Goal: Information Seeking & Learning: Learn about a topic

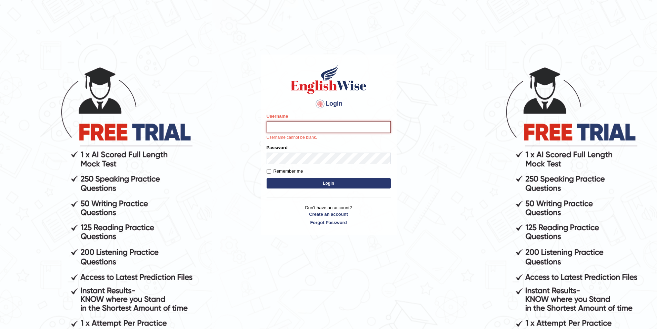
paste input "AussieEducation"
type input "AussieEducation"
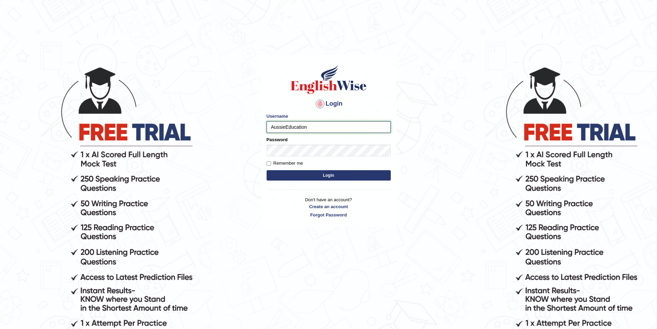
click at [273, 126] on input "AussieEducation" at bounding box center [329, 127] width 124 height 12
click at [326, 172] on button "Login" at bounding box center [329, 175] width 124 height 10
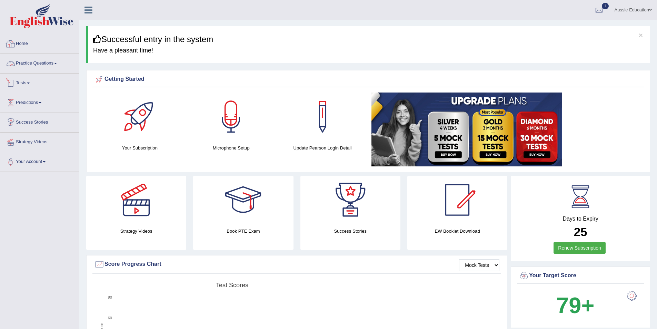
click at [22, 60] on link "Practice Questions" at bounding box center [39, 62] width 79 height 17
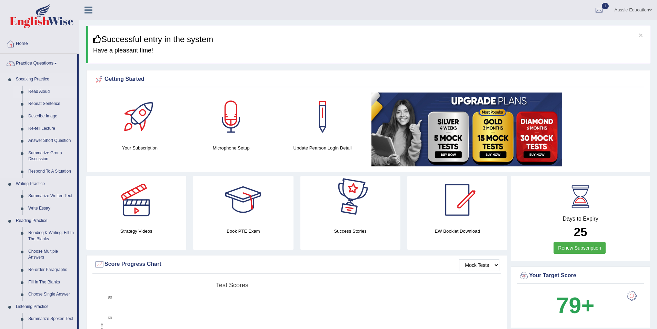
click at [39, 91] on link "Read Aloud" at bounding box center [51, 92] width 52 height 12
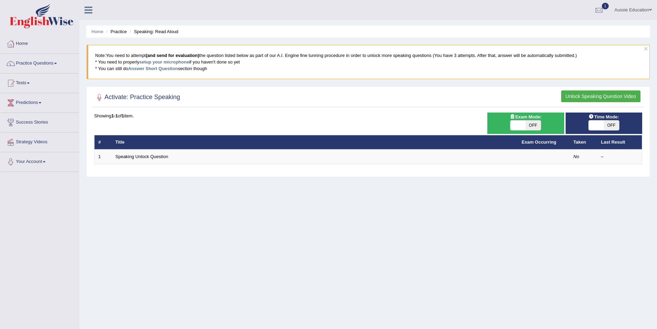
click at [529, 124] on span "OFF" at bounding box center [533, 125] width 15 height 10
checkbox input "true"
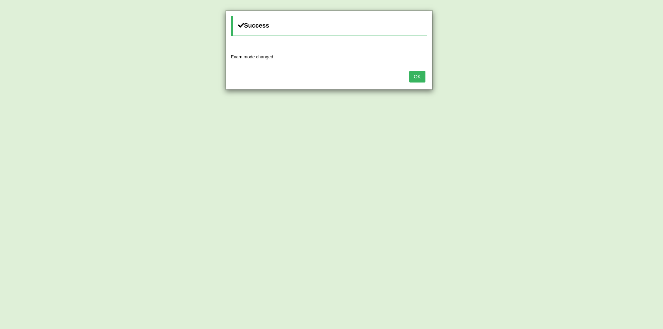
click at [608, 121] on div "Success Exam mode changed OK" at bounding box center [331, 164] width 663 height 329
click at [415, 77] on button "OK" at bounding box center [417, 77] width 16 height 12
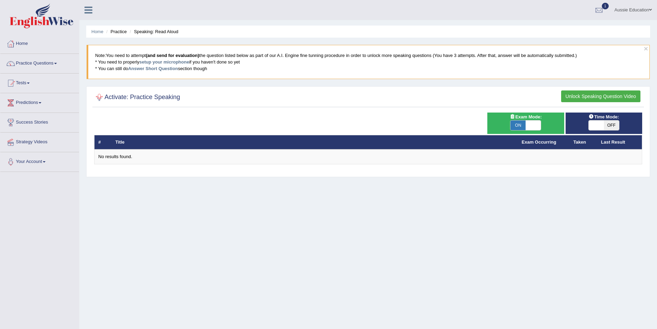
click at [99, 95] on div at bounding box center [99, 97] width 10 height 10
click at [604, 123] on span "OFF" at bounding box center [611, 125] width 15 height 10
checkbox input "true"
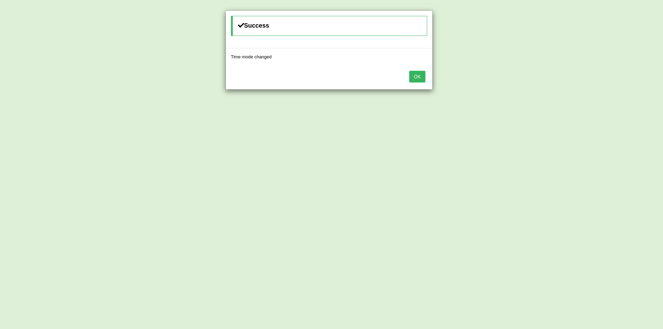
click at [415, 77] on button "OK" at bounding box center [417, 77] width 16 height 12
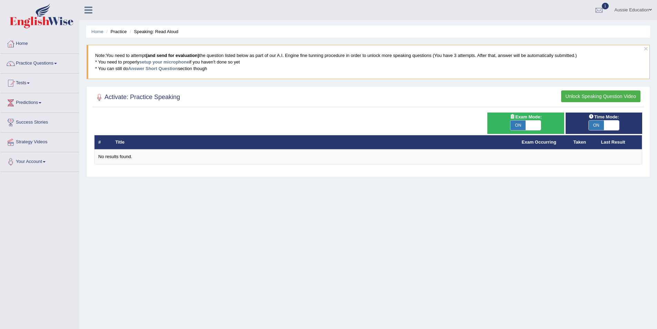
click at [604, 94] on button "Unlock Speaking Question Video" at bounding box center [600, 96] width 79 height 12
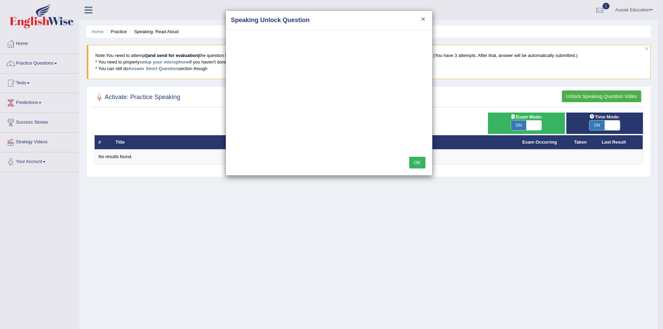
click at [423, 20] on button "×" at bounding box center [423, 18] width 4 height 7
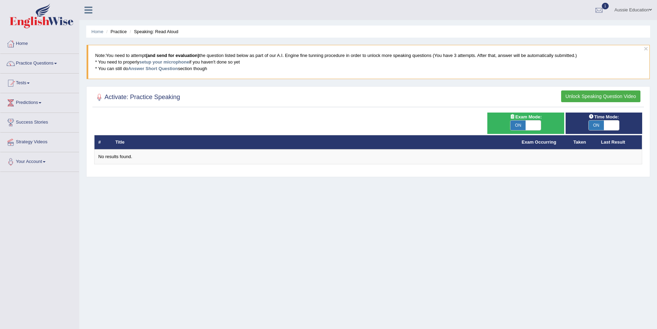
click at [574, 94] on button "Unlock Speaking Question Video" at bounding box center [600, 96] width 79 height 12
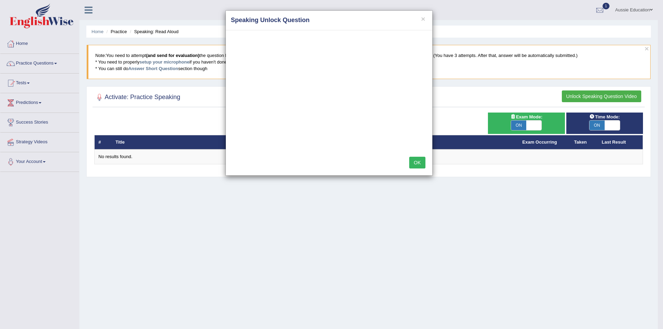
click at [426, 20] on h4 "Speaking Unlock Question" at bounding box center [329, 20] width 196 height 9
click at [423, 18] on div "× Speaking Unlock Question" at bounding box center [329, 21] width 206 height 20
click at [423, 19] on button "×" at bounding box center [423, 18] width 4 height 7
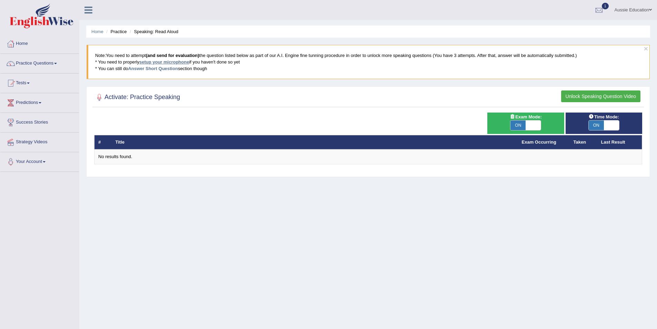
click at [175, 63] on link "setup your microphone" at bounding box center [164, 61] width 50 height 5
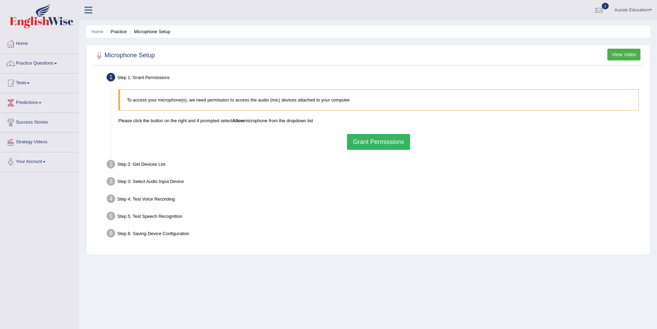
click at [374, 138] on button "Grant Permissions" at bounding box center [378, 142] width 63 height 16
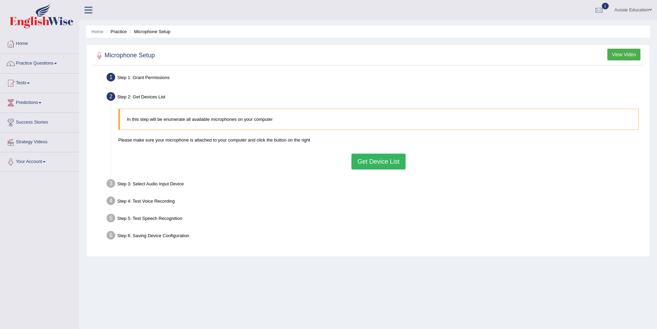
click at [361, 158] on button "Get Device List" at bounding box center [379, 162] width 54 height 16
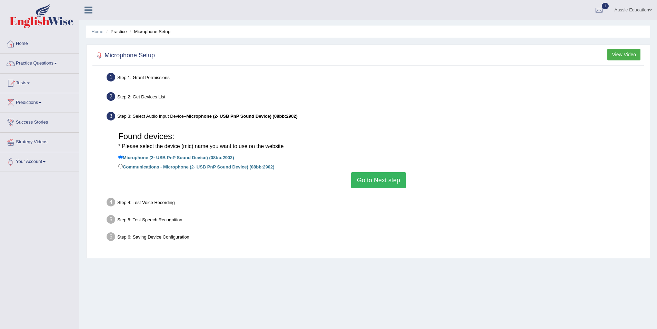
click at [375, 177] on button "Go to Next step" at bounding box center [378, 180] width 55 height 16
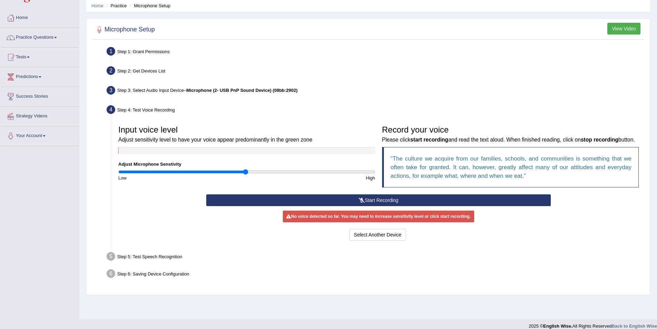
scroll to position [33, 0]
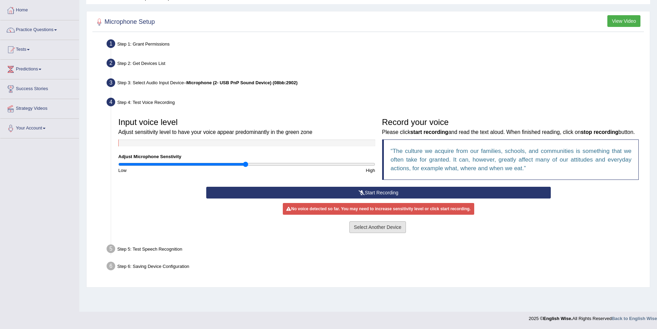
click at [383, 233] on button "Select Another Device" at bounding box center [378, 227] width 57 height 12
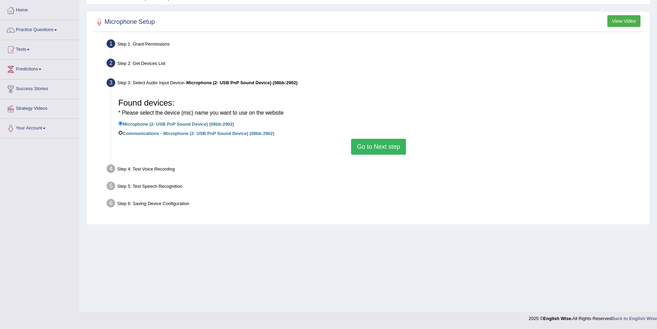
click at [121, 130] on input "Communications - Microphone (2- USB PnP Sound Device) (08bb:2902)" at bounding box center [120, 132] width 4 height 4
radio input "true"
click at [381, 150] on button "Go to Next step" at bounding box center [378, 147] width 55 height 16
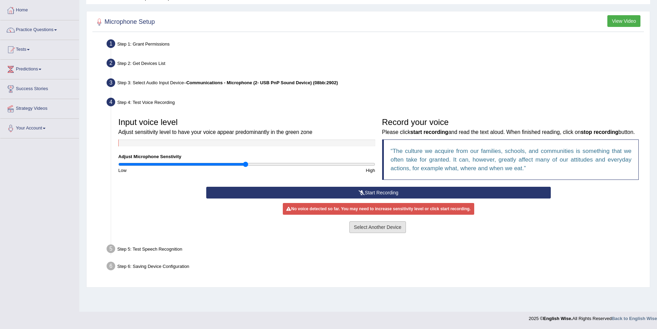
click at [379, 233] on button "Select Another Device" at bounding box center [378, 227] width 57 height 12
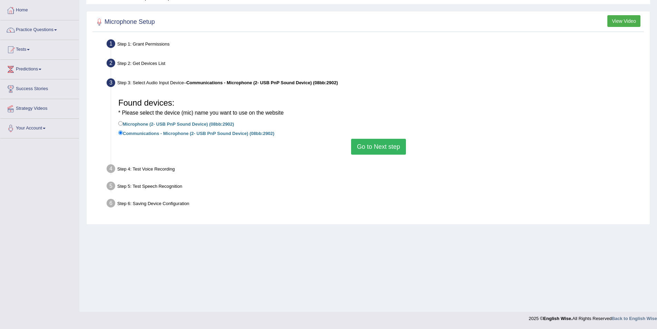
click at [359, 147] on button "Go to Next step" at bounding box center [378, 147] width 55 height 16
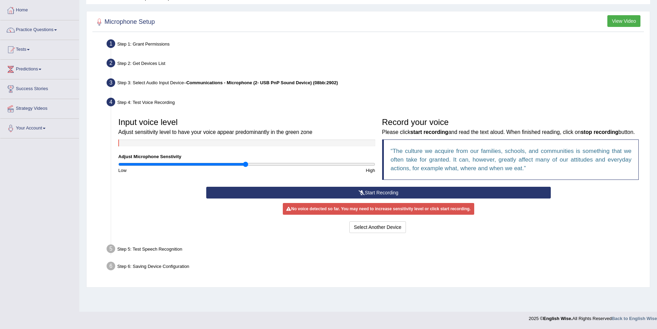
click at [378, 198] on button "Start Recording" at bounding box center [378, 193] width 345 height 12
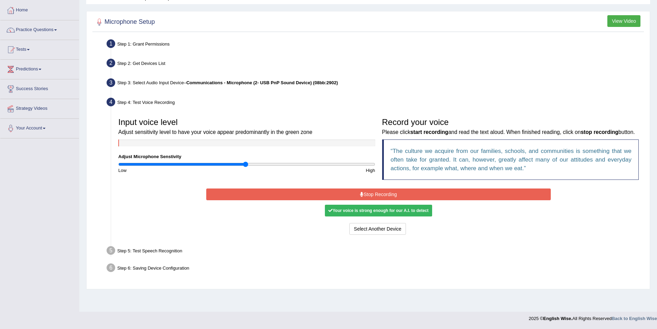
click at [378, 200] on button "Stop Recording" at bounding box center [378, 194] width 345 height 12
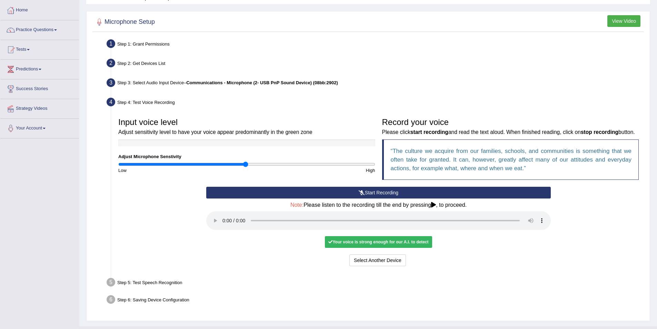
click at [374, 248] on div "Your voice is strong enough for our A.I. to detect" at bounding box center [378, 242] width 107 height 12
click at [380, 266] on button "Select Another Device" at bounding box center [378, 260] width 57 height 12
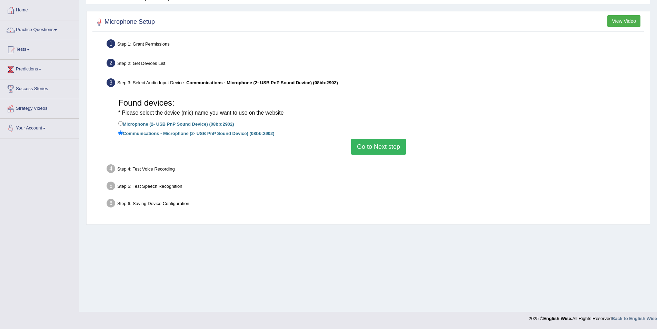
click at [379, 148] on button "Go to Next step" at bounding box center [378, 147] width 55 height 16
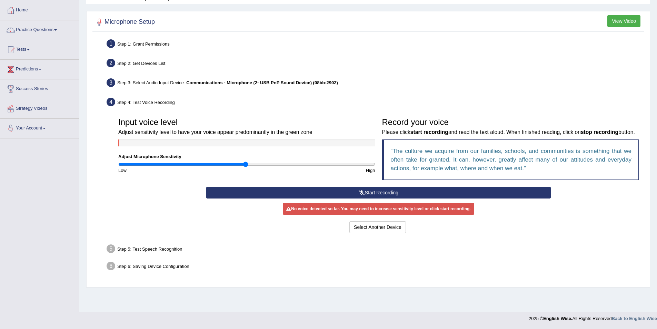
click at [365, 198] on button "Start Recording" at bounding box center [378, 193] width 345 height 12
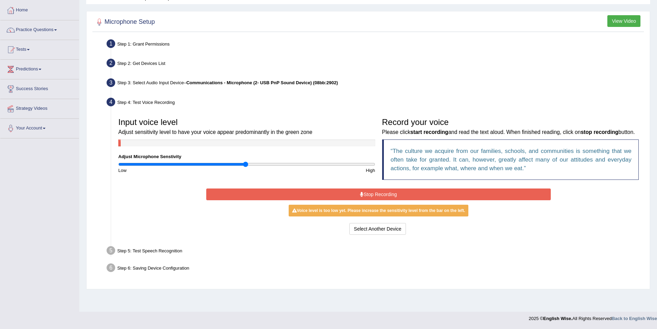
click at [365, 200] on button "Stop Recording" at bounding box center [378, 194] width 345 height 12
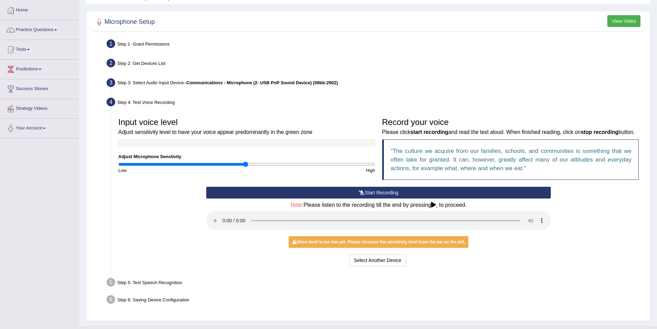
click at [453, 272] on div "Input voice level Adjust sensitivity level to have your voice appear predominan…" at bounding box center [379, 191] width 528 height 161
click at [434, 207] on icon at bounding box center [433, 205] width 5 height 6
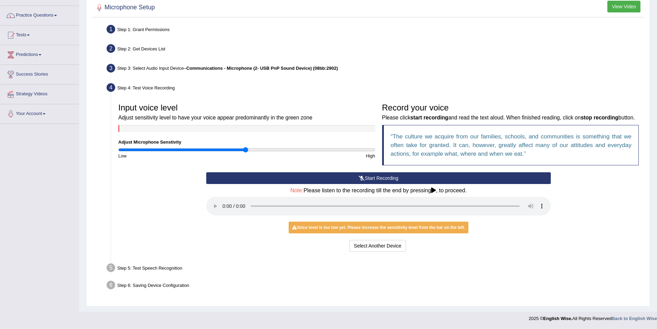
scroll to position [57, 0]
click at [376, 227] on div "Voice level is too low yet. Please increase the sensitivity level from the bar …" at bounding box center [379, 228] width 180 height 12
click at [327, 229] on div "Voice level is too low yet. Please increase the sensitivity level from the bar …" at bounding box center [379, 228] width 180 height 12
click at [566, 195] on div "Start Recording Stop Recording Note: Please listen to the recording till the en…" at bounding box center [379, 212] width 528 height 81
click at [366, 246] on button "Select Another Device" at bounding box center [378, 246] width 57 height 12
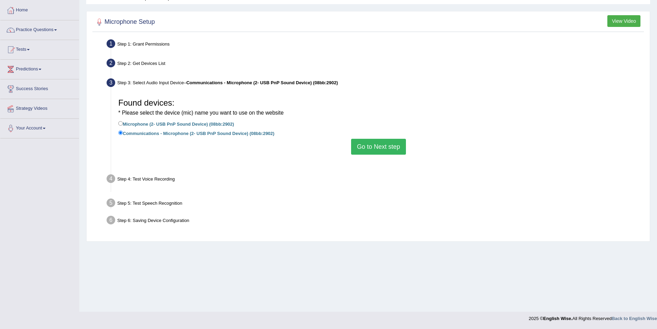
scroll to position [33, 0]
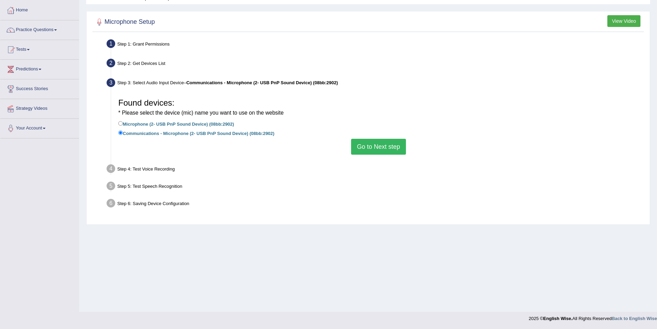
click at [383, 147] on button "Go to Next step" at bounding box center [378, 147] width 55 height 16
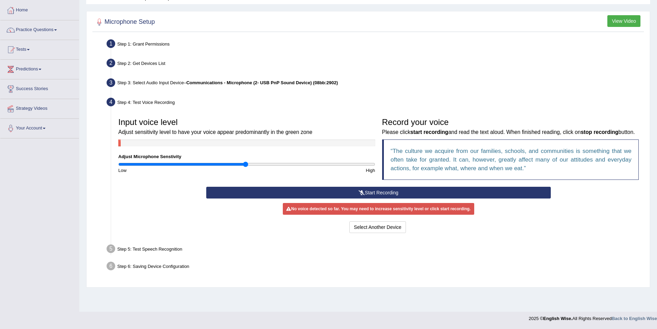
click at [376, 197] on button "Start Recording" at bounding box center [378, 193] width 345 height 12
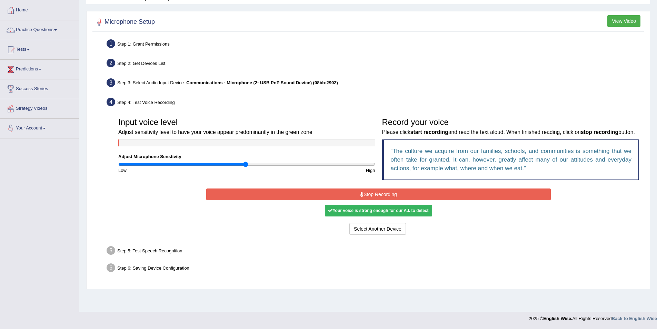
click at [441, 232] on div "Select Another Device Voice is ok. Go to Next step" at bounding box center [378, 229] width 345 height 13
click at [413, 200] on button "Stop Recording" at bounding box center [378, 194] width 345 height 12
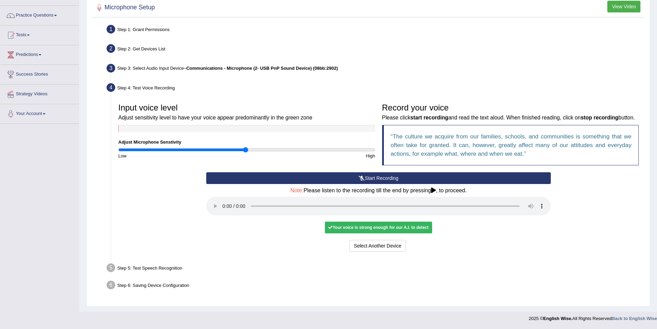
scroll to position [57, 0]
click at [406, 227] on div "Your voice is strong enough for our A.I. to detect" at bounding box center [378, 228] width 107 height 12
click at [417, 231] on div "Your voice is strong enough for our A.I. to detect" at bounding box center [378, 228] width 107 height 12
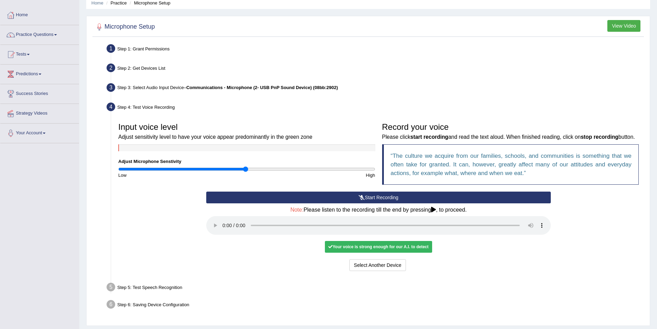
scroll to position [0, 0]
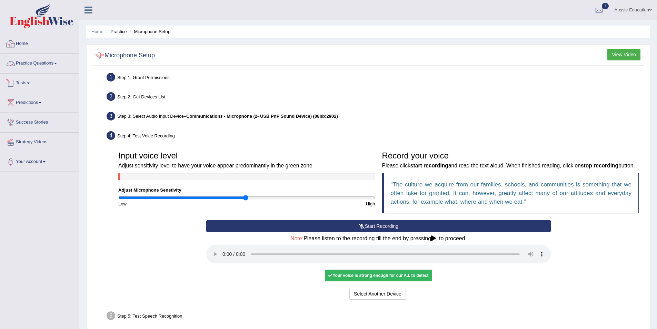
click at [30, 66] on link "Practice Questions" at bounding box center [39, 62] width 79 height 17
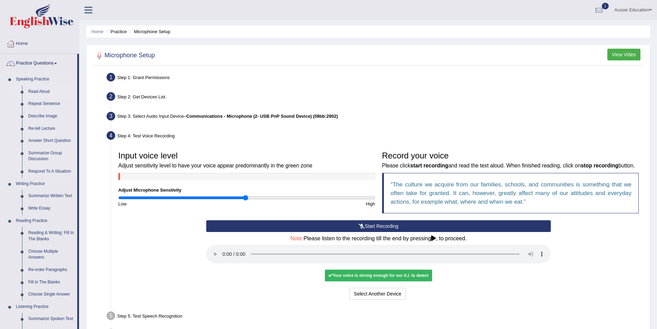
click at [35, 90] on link "Read Aloud" at bounding box center [51, 92] width 52 height 12
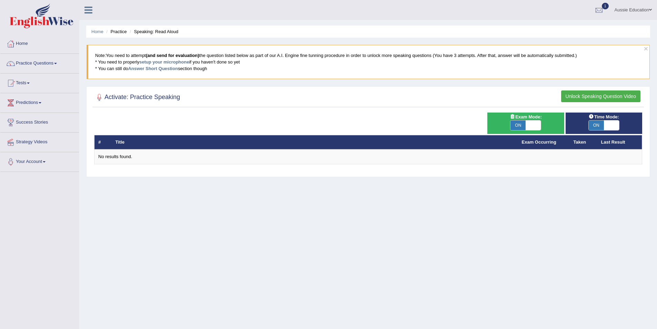
click at [615, 92] on button "Unlock Speaking Question Video" at bounding box center [600, 96] width 79 height 12
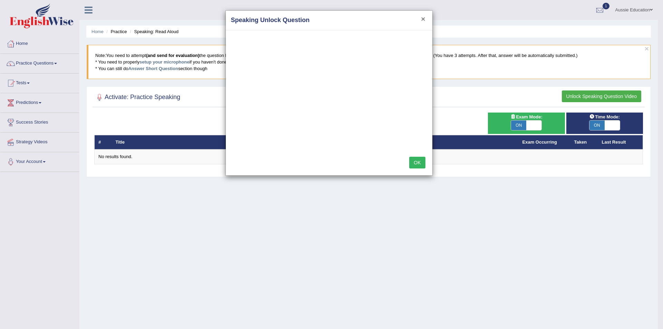
click at [421, 20] on button "×" at bounding box center [423, 18] width 4 height 7
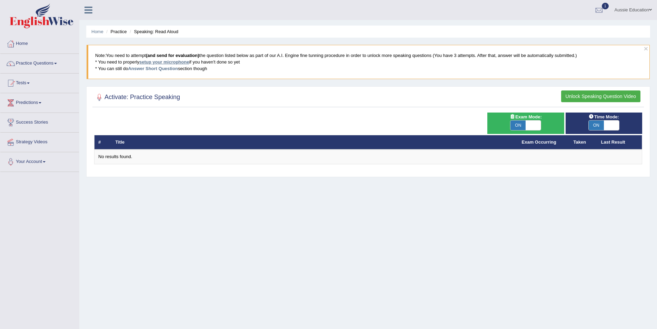
click at [150, 62] on link "setup your microphone" at bounding box center [164, 61] width 50 height 5
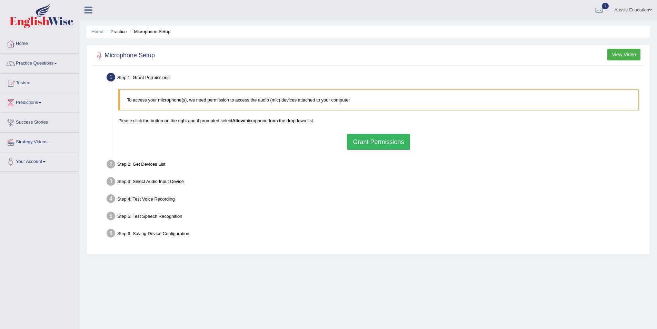
click at [374, 141] on button "Grant Permissions" at bounding box center [378, 142] width 63 height 16
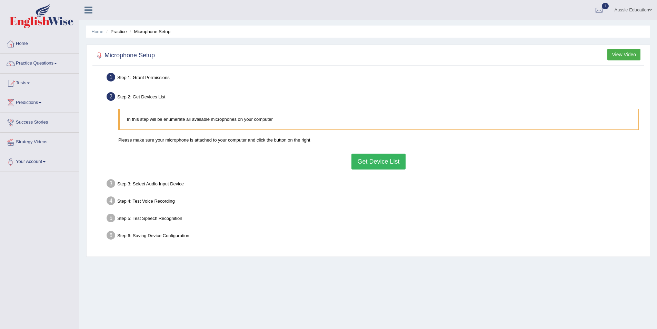
click at [397, 162] on button "Get Device List" at bounding box center [379, 162] width 54 height 16
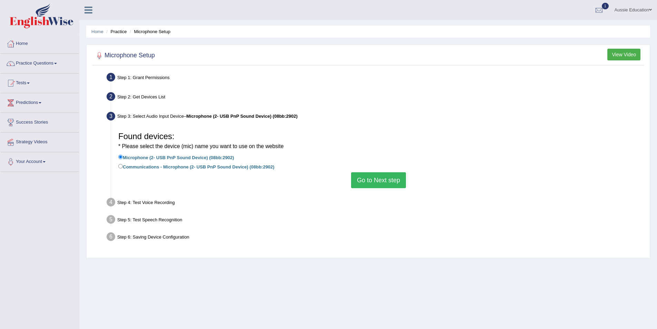
click at [392, 178] on button "Go to Next step" at bounding box center [378, 180] width 55 height 16
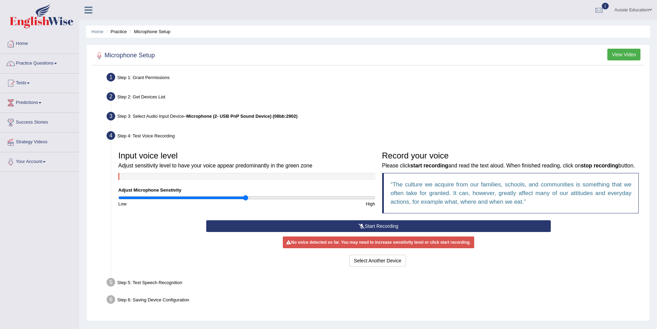
click at [402, 232] on button "Start Recording" at bounding box center [378, 226] width 345 height 12
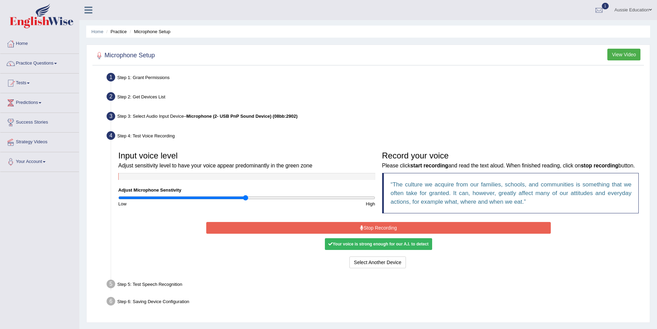
click at [402, 234] on button "Stop Recording" at bounding box center [378, 228] width 345 height 12
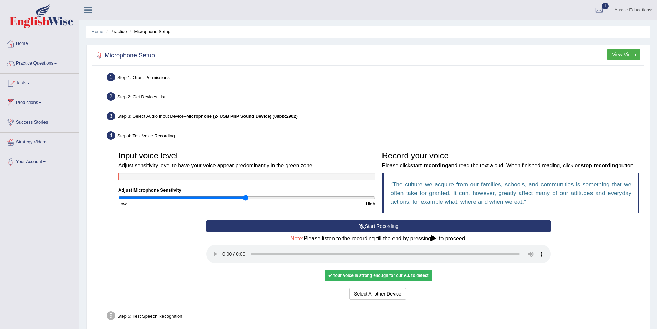
click at [435, 241] on icon at bounding box center [433, 238] width 5 height 6
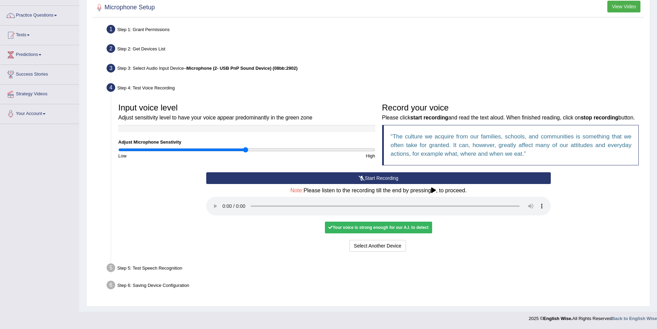
scroll to position [57, 0]
click at [520, 228] on div "No voice detected so far. You may need to increase sensitivity level or click s…" at bounding box center [378, 227] width 345 height 7
click at [155, 270] on div "Step 5: Test Speech Recognition" at bounding box center [376, 268] width 544 height 15
click at [386, 244] on button "Voice is ok. Go to Next step" at bounding box center [407, 246] width 68 height 12
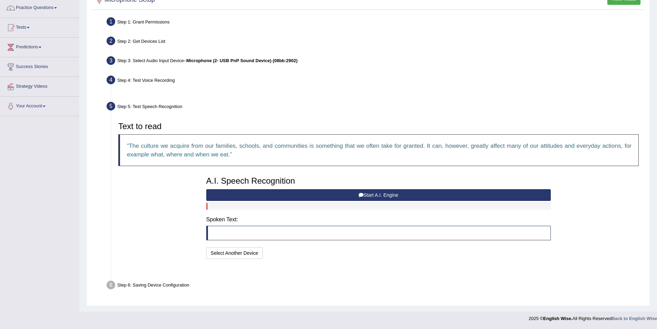
scroll to position [39, 0]
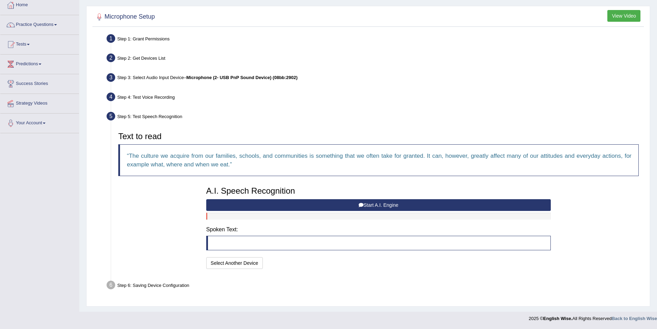
click at [249, 245] on blockquote at bounding box center [378, 243] width 345 height 14
click at [370, 204] on button "Start A.I. Engine" at bounding box center [378, 205] width 345 height 12
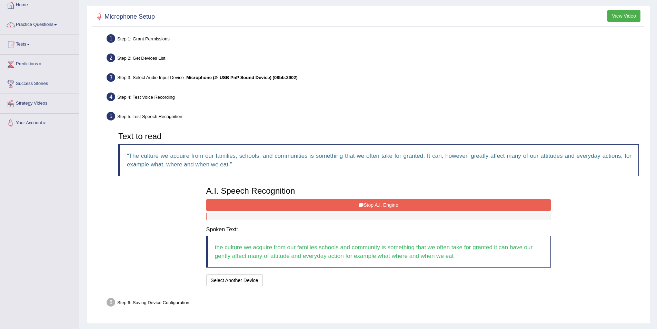
click at [408, 206] on button "Stop A.I. Engine" at bounding box center [378, 205] width 345 height 12
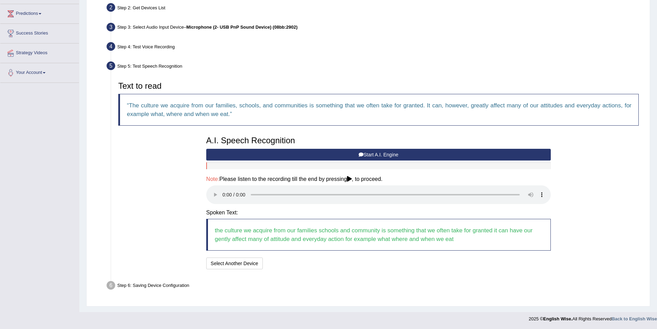
scroll to position [89, 0]
click at [623, 265] on div "Text to read The culture we acquire from our families, schools, and communities…" at bounding box center [379, 174] width 528 height 193
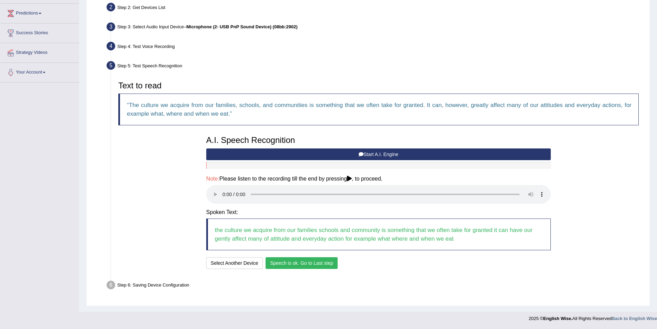
click at [299, 263] on button "Speech is ok. Go to Last step" at bounding box center [302, 263] width 72 height 12
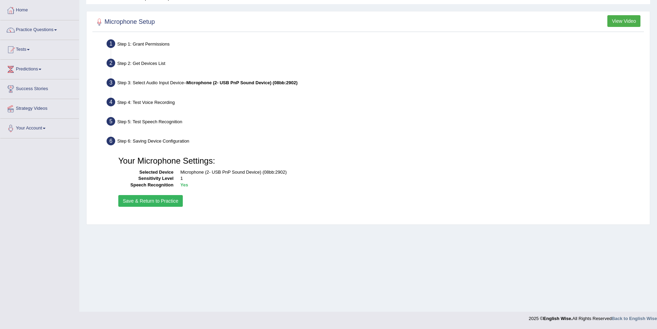
click at [130, 198] on button "Save & Return to Practice" at bounding box center [150, 201] width 65 height 12
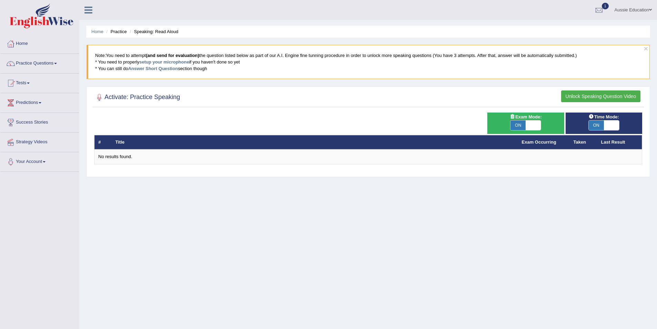
click at [608, 96] on button "Unlock Speaking Question Video" at bounding box center [600, 96] width 79 height 12
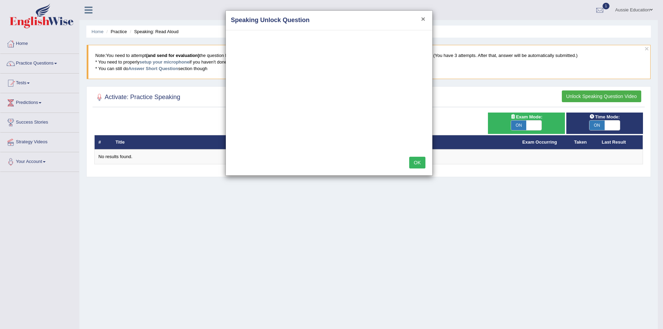
click at [423, 19] on button "×" at bounding box center [423, 18] width 4 height 7
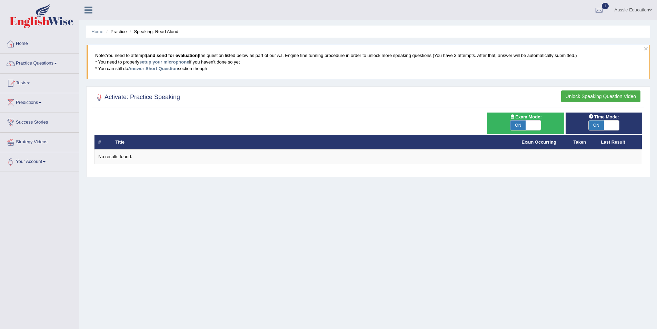
click at [155, 61] on link "setup your microphone" at bounding box center [164, 61] width 50 height 5
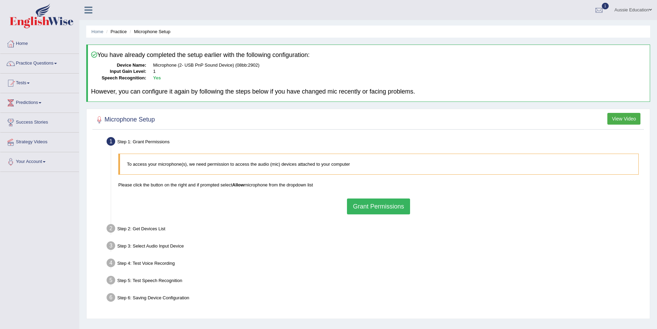
click at [116, 29] on li "Practice" at bounding box center [116, 31] width 22 height 7
click at [118, 31] on li "Practice" at bounding box center [116, 31] width 22 height 7
click at [150, 32] on li "Microphone Setup" at bounding box center [149, 31] width 42 height 7
click at [30, 46] on link "Home" at bounding box center [39, 42] width 79 height 17
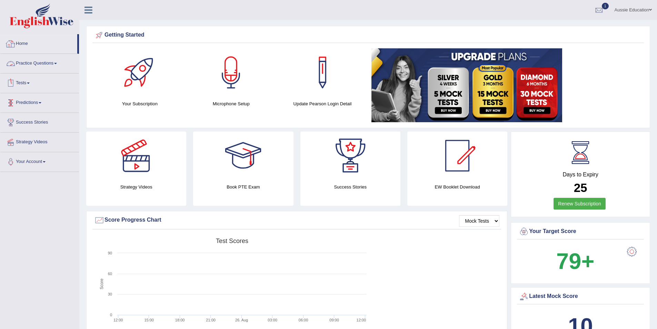
click at [42, 65] on link "Practice Questions" at bounding box center [39, 62] width 79 height 17
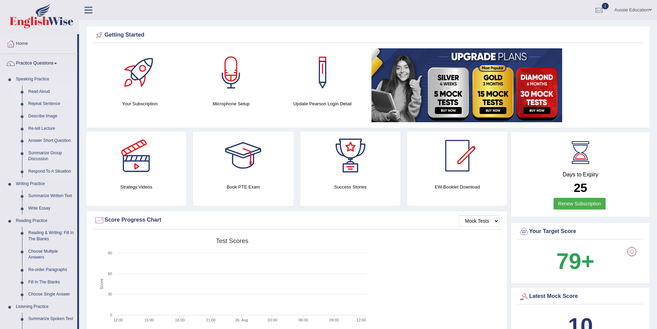
click at [32, 90] on link "Read Aloud" at bounding box center [51, 92] width 52 height 12
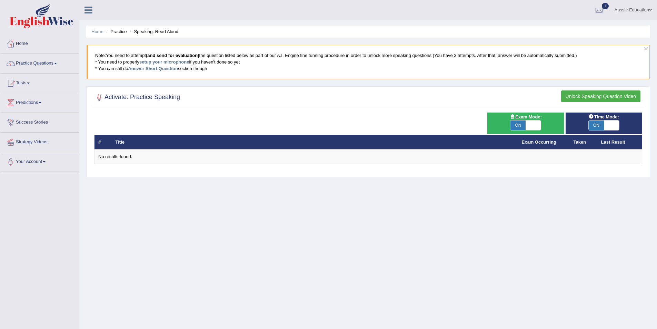
click at [512, 165] on div "Time Mode: ON OFF Exam Mode: ON OFF # Title Exam Occurring Taken Last Result No…" at bounding box center [368, 143] width 552 height 60
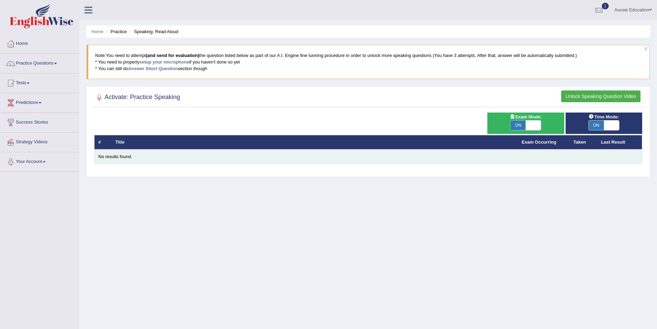
click at [106, 155] on div "No results found." at bounding box center [368, 157] width 540 height 7
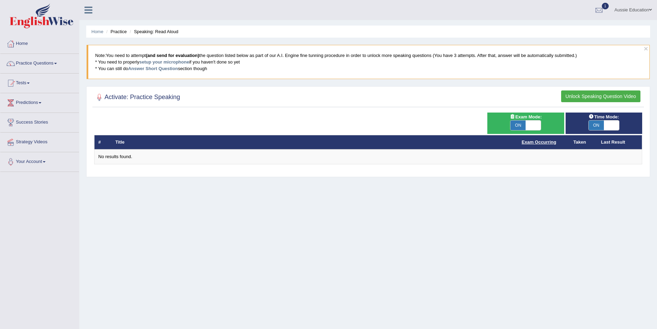
click at [544, 143] on link "Exam Occurring" at bounding box center [539, 141] width 35 height 5
click at [609, 142] on th "Last Result" at bounding box center [620, 142] width 45 height 14
click at [578, 141] on th "Taken" at bounding box center [584, 142] width 28 height 14
click at [555, 143] on link "Exam Occurring" at bounding box center [539, 141] width 35 height 5
click at [96, 96] on div at bounding box center [99, 97] width 10 height 10
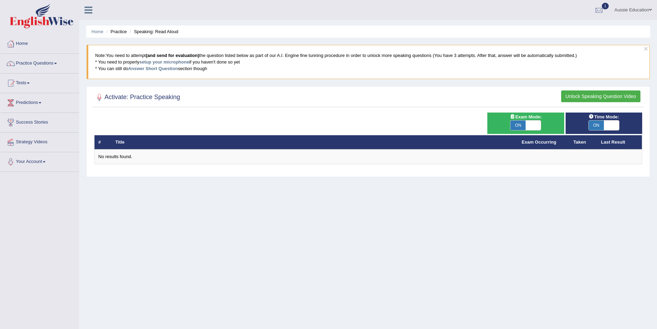
click at [100, 96] on div at bounding box center [99, 97] width 10 height 10
click at [594, 7] on div at bounding box center [599, 10] width 10 height 10
click at [588, 33] on span "Exam evaluated" at bounding box center [558, 35] width 92 height 6
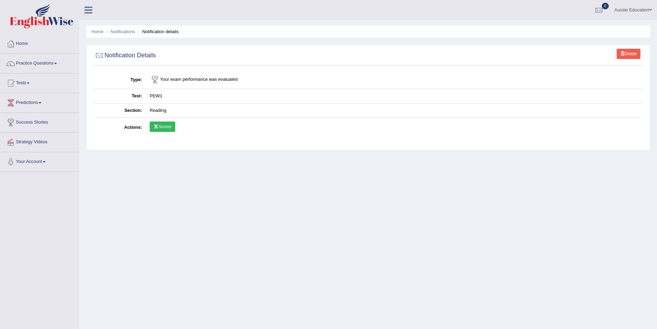
click at [169, 127] on link "Scores" at bounding box center [163, 126] width 26 height 10
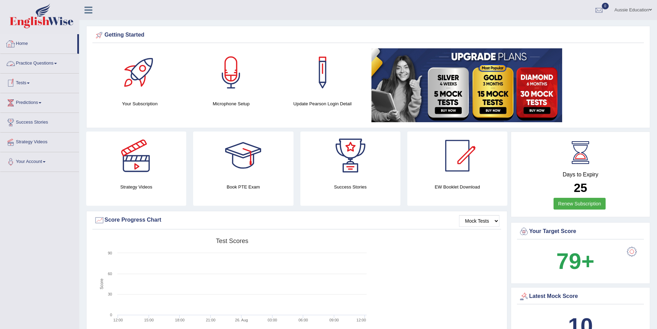
click at [45, 62] on link "Practice Questions" at bounding box center [39, 62] width 79 height 17
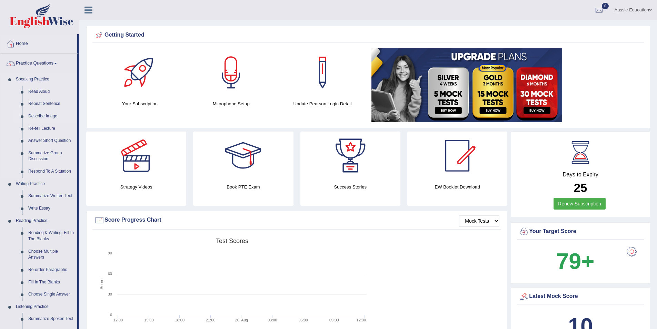
click at [39, 115] on link "Describe Image" at bounding box center [51, 116] width 52 height 12
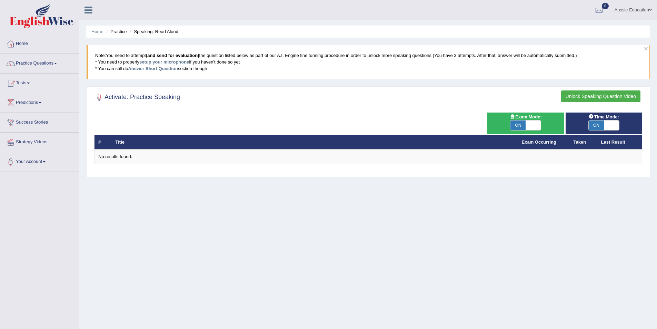
click at [588, 95] on button "Unlock Speaking Question Video" at bounding box center [600, 96] width 79 height 12
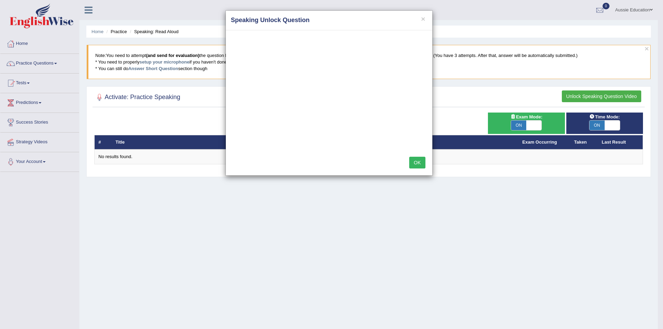
click at [416, 162] on button "OK" at bounding box center [417, 163] width 16 height 12
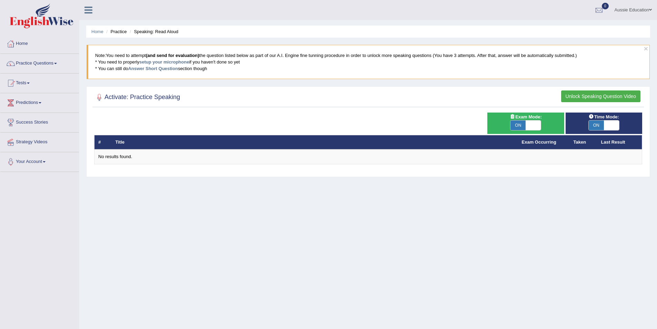
click at [160, 98] on h2 "Activate: Practice Speaking" at bounding box center [137, 97] width 86 height 10
click at [591, 94] on button "Unlock Speaking Question Video" at bounding box center [600, 96] width 79 height 12
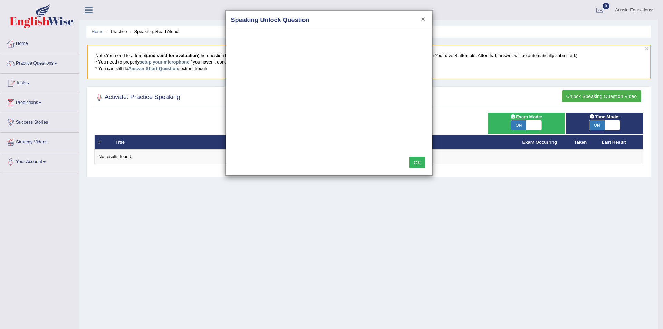
click at [425, 17] on button "×" at bounding box center [423, 18] width 4 height 7
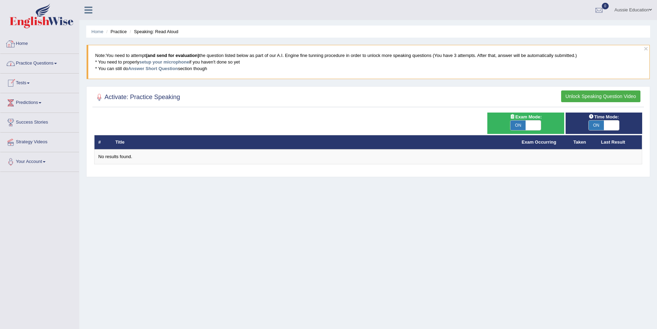
click at [34, 48] on link "Home" at bounding box center [39, 42] width 79 height 17
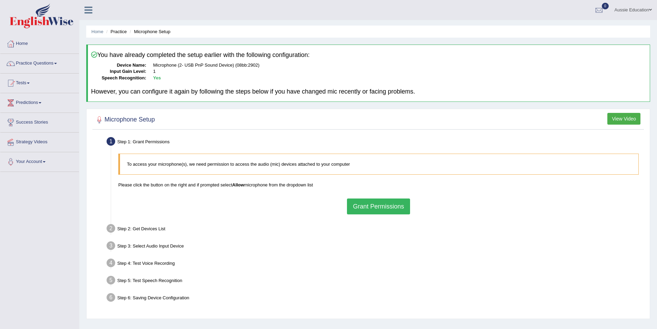
click at [369, 208] on button "Grant Permissions" at bounding box center [378, 206] width 63 height 16
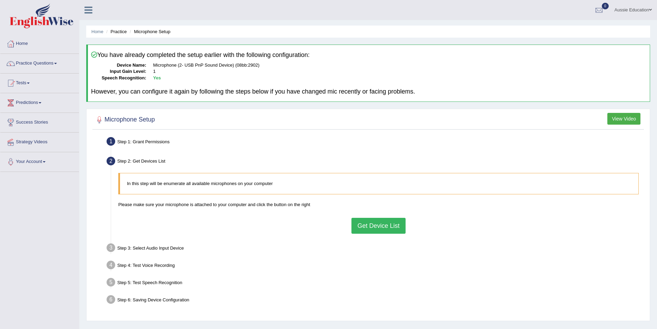
click at [378, 223] on button "Get Device List" at bounding box center [379, 226] width 54 height 16
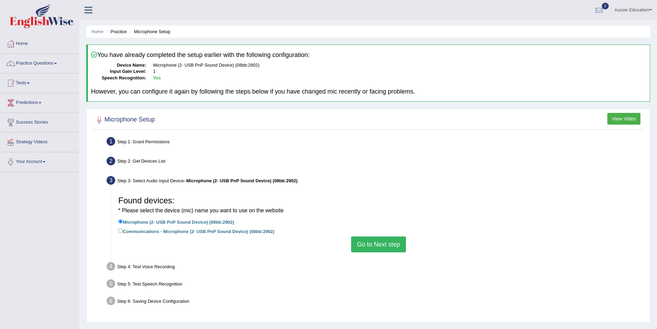
click at [380, 246] on button "Go to Next step" at bounding box center [378, 244] width 55 height 16
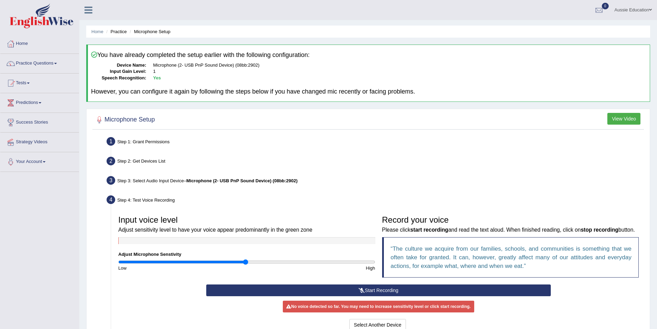
scroll to position [88, 0]
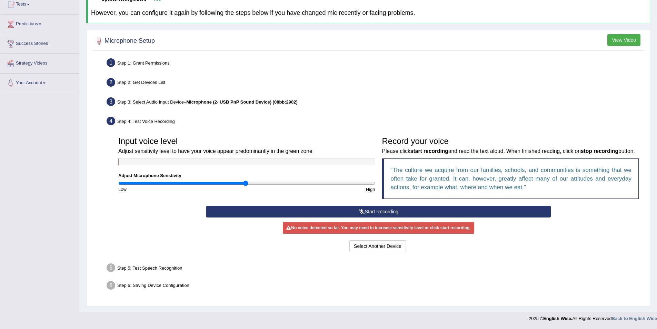
click at [381, 209] on button "Start Recording" at bounding box center [378, 212] width 345 height 12
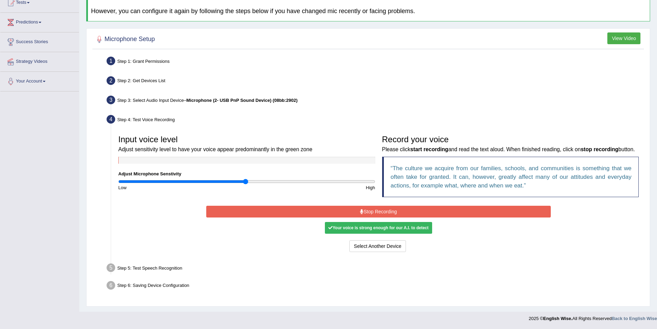
click at [382, 213] on button "Stop Recording" at bounding box center [378, 212] width 345 height 12
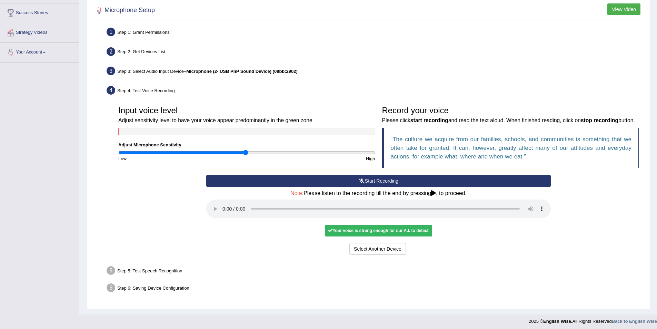
scroll to position [121, 0]
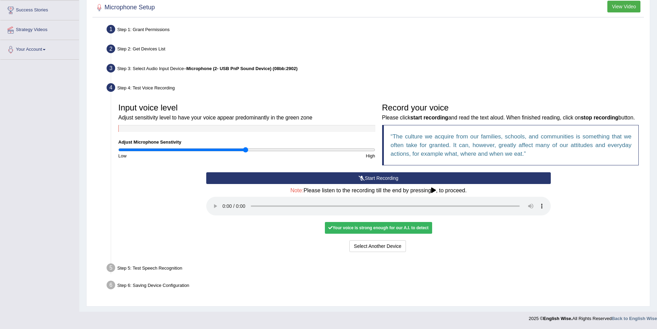
click at [378, 228] on div "Your voice is strong enough for our A.I. to detect" at bounding box center [378, 228] width 107 height 12
click at [416, 247] on button "Voice is ok. Go to Next step" at bounding box center [407, 246] width 68 height 12
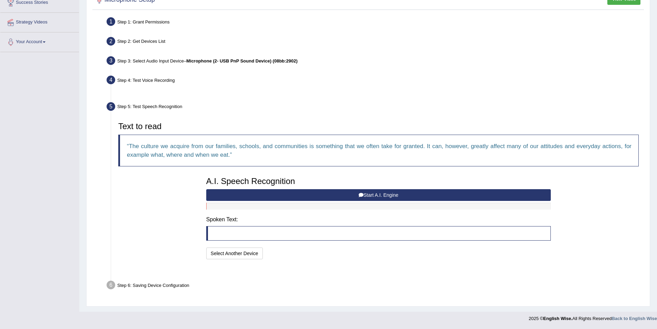
scroll to position [103, 0]
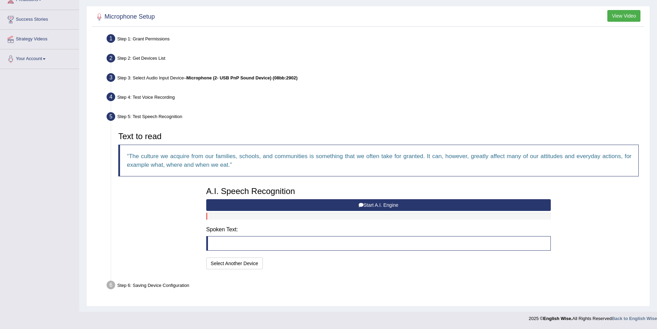
click at [261, 207] on button "Start A.I. Engine" at bounding box center [378, 205] width 345 height 12
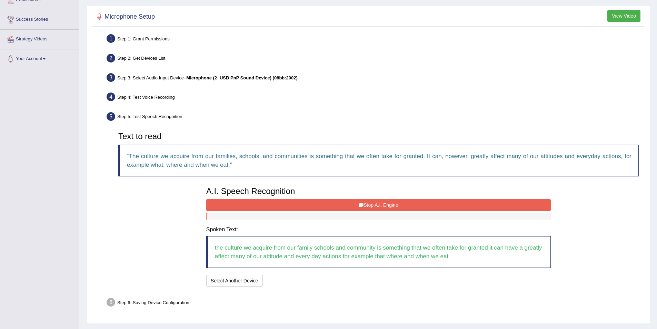
click at [326, 198] on div "A.I. Speech Recognition Start A.I. Engine Stop A.I. Engine Note: Please listen …" at bounding box center [379, 235] width 352 height 105
click at [326, 201] on button "Stop A.I. Engine" at bounding box center [378, 205] width 345 height 12
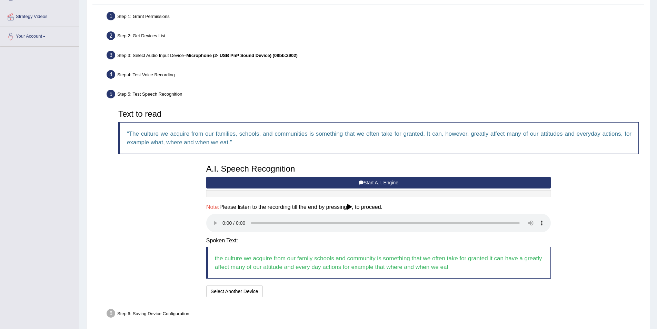
scroll to position [154, 0]
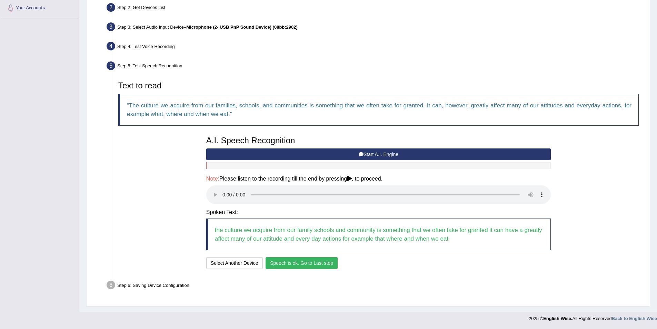
click at [314, 261] on button "Speech is ok. Go to Last step" at bounding box center [302, 263] width 72 height 12
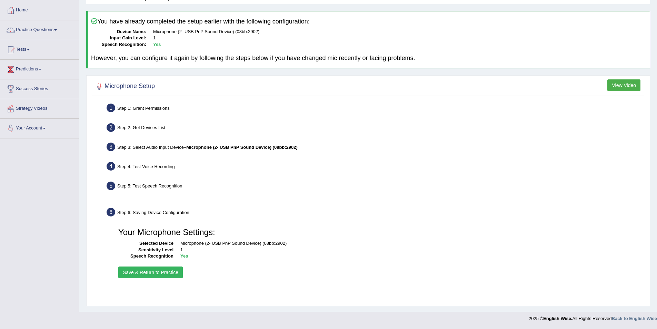
scroll to position [33, 0]
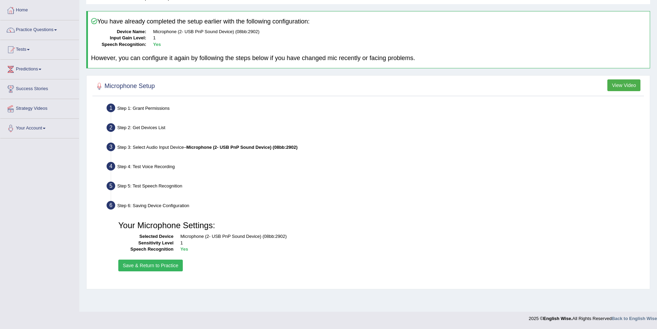
click at [144, 264] on button "Save & Return to Practice" at bounding box center [150, 266] width 65 height 12
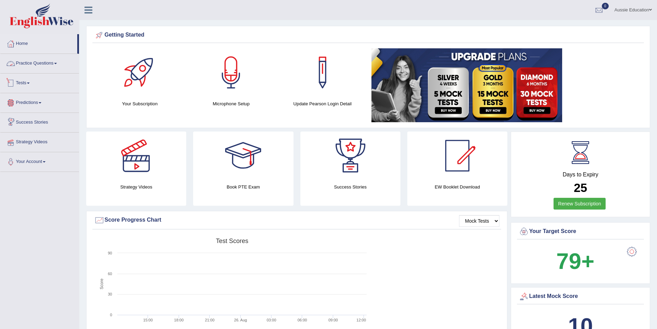
click at [42, 60] on link "Practice Questions" at bounding box center [39, 62] width 79 height 17
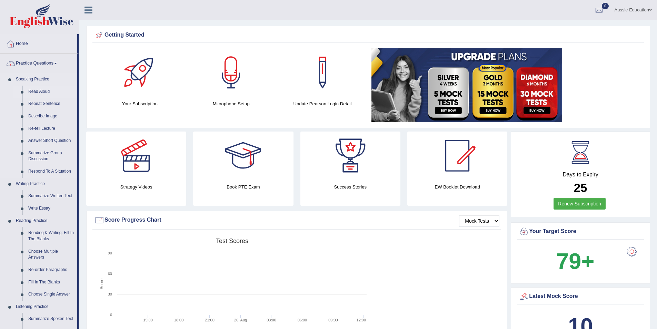
click at [45, 90] on link "Read Aloud" at bounding box center [51, 92] width 52 height 12
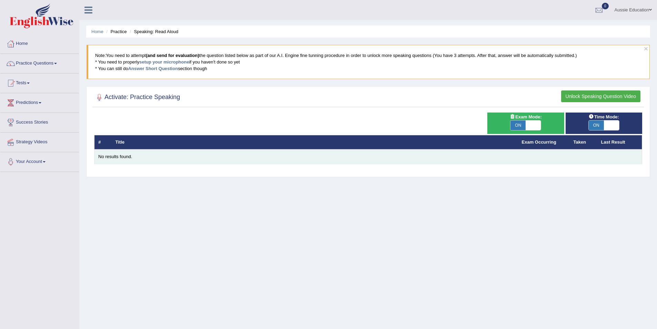
click at [137, 150] on td "No results found." at bounding box center [369, 156] width 548 height 14
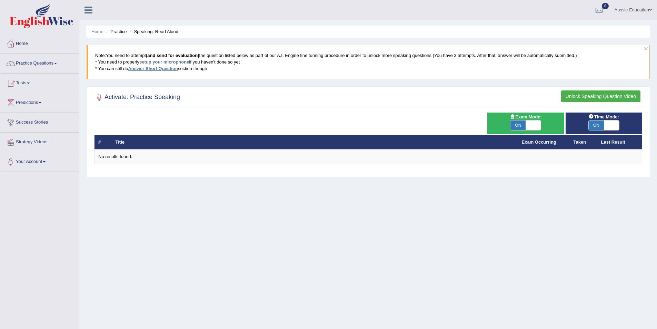
click at [147, 69] on link "Answer Short Question" at bounding box center [153, 68] width 50 height 5
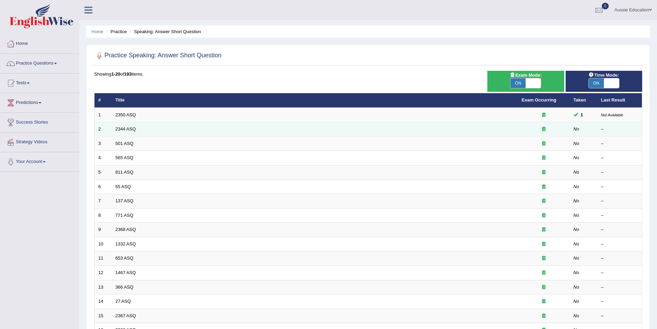
click at [258, 129] on td "2344 ASQ" at bounding box center [315, 129] width 407 height 14
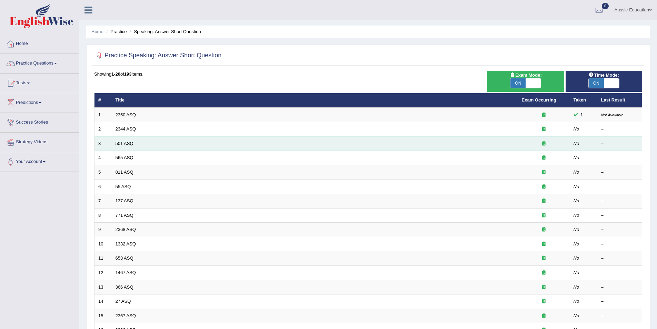
click at [242, 146] on td "501 ASQ" at bounding box center [315, 143] width 407 height 14
click at [130, 143] on link "501 ASQ" at bounding box center [125, 143] width 18 height 5
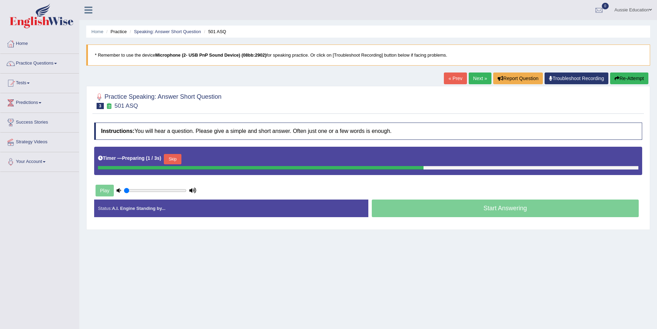
click at [109, 190] on div "Play" at bounding box center [146, 190] width 104 height 17
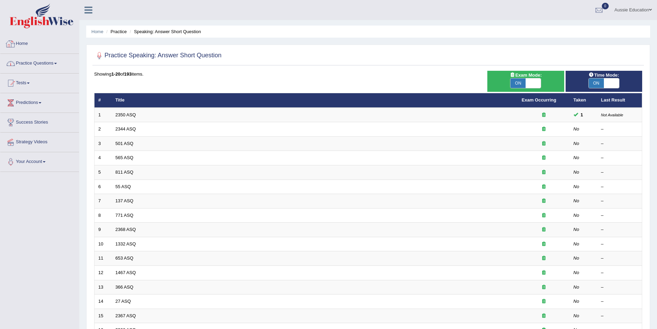
click at [48, 64] on link "Practice Questions" at bounding box center [39, 62] width 79 height 17
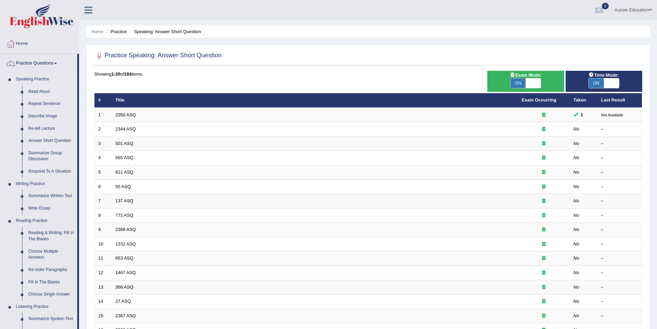
click at [40, 91] on link "Read Aloud" at bounding box center [51, 92] width 52 height 12
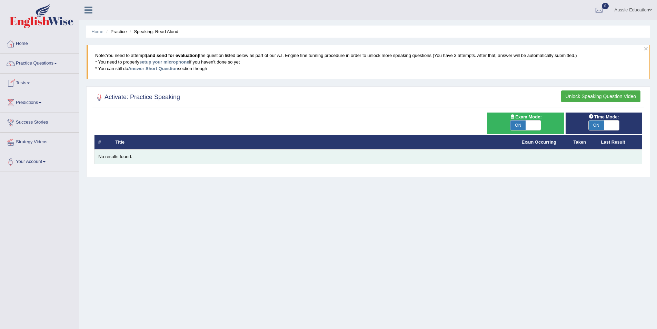
click at [111, 154] on div "No results found." at bounding box center [368, 157] width 540 height 7
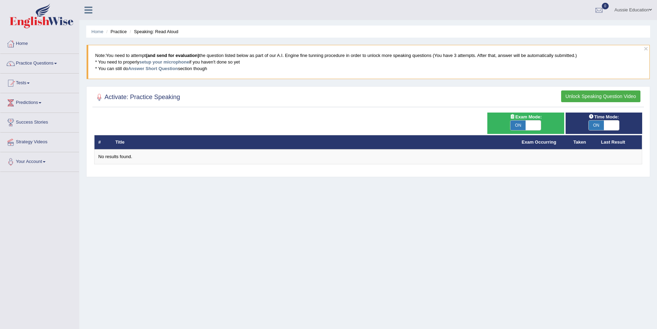
drag, startPoint x: 130, startPoint y: 97, endPoint x: 101, endPoint y: 97, distance: 29.0
click at [129, 97] on h2 "Activate: Practice Speaking" at bounding box center [137, 97] width 86 height 10
click at [101, 97] on div at bounding box center [99, 97] width 10 height 10
click at [20, 64] on link "Practice Questions" at bounding box center [39, 62] width 79 height 17
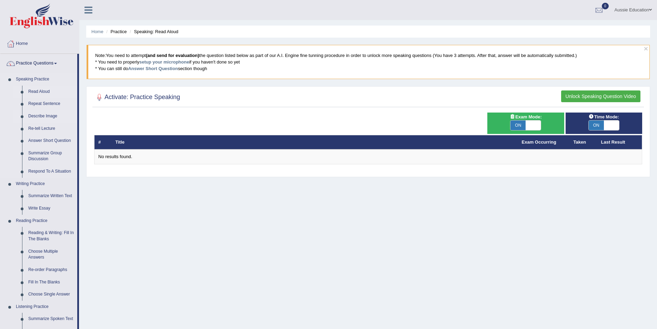
click at [45, 114] on link "Describe Image" at bounding box center [51, 116] width 52 height 12
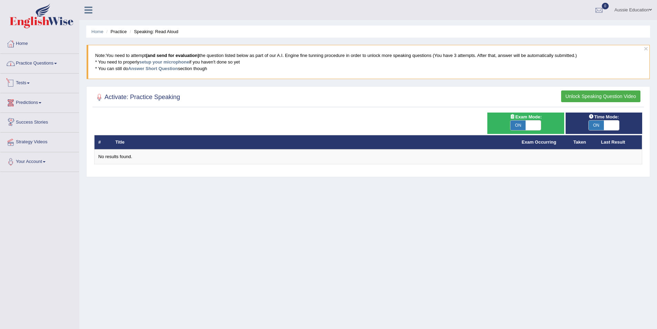
click at [45, 62] on link "Practice Questions" at bounding box center [39, 62] width 79 height 17
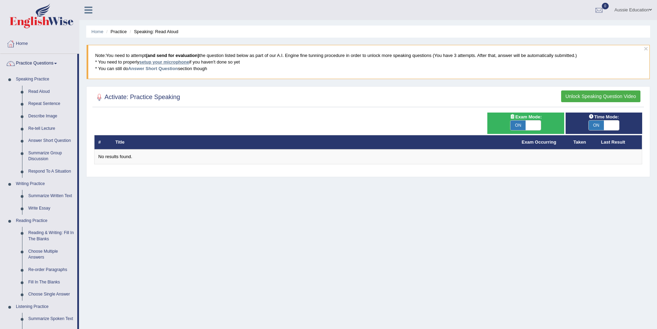
click at [162, 62] on link "setup your microphone" at bounding box center [164, 61] width 50 height 5
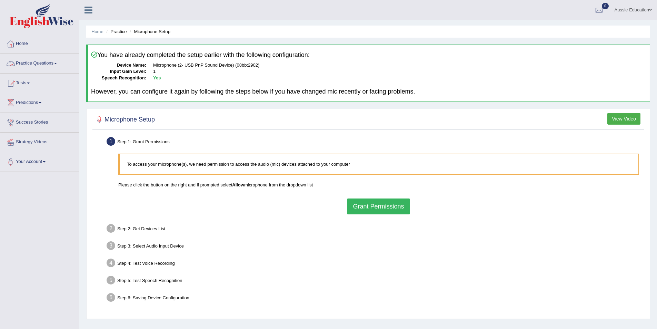
click at [23, 46] on link "Home" at bounding box center [39, 42] width 79 height 17
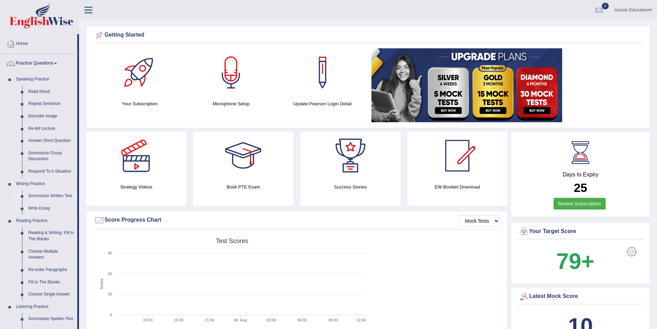
click at [52, 196] on link "Summarize Written Text" at bounding box center [51, 196] width 52 height 12
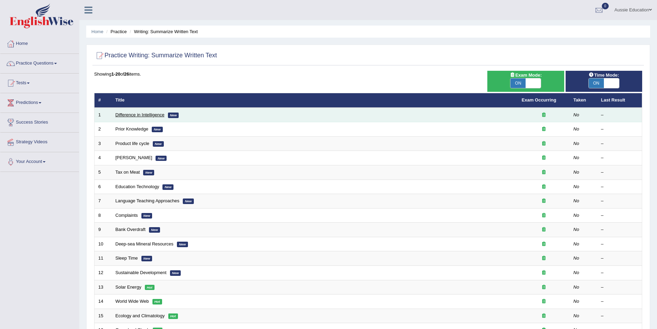
click at [126, 115] on link "Difference in Intelligence" at bounding box center [140, 114] width 49 height 5
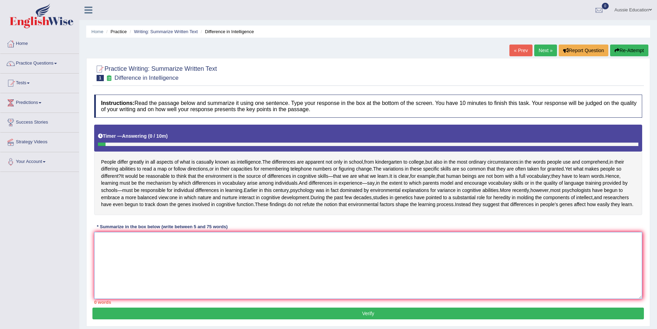
click at [123, 275] on textarea at bounding box center [368, 265] width 548 height 67
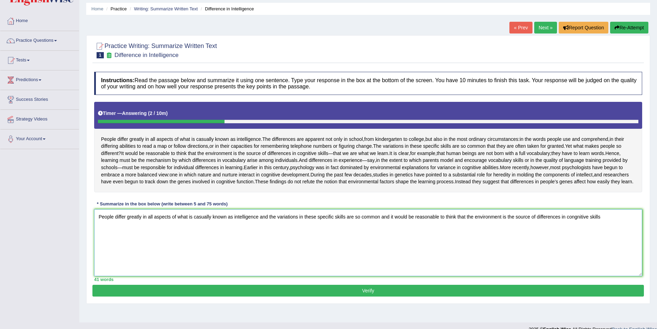
scroll to position [49, 0]
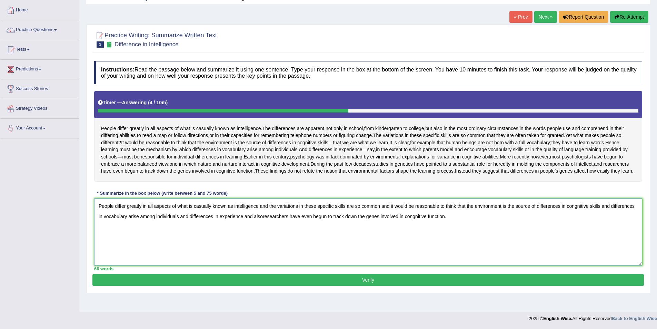
type textarea "People differ greatly in all aspects of what is casually known as intelligence …"
click at [321, 286] on button "Verify" at bounding box center [368, 280] width 552 height 12
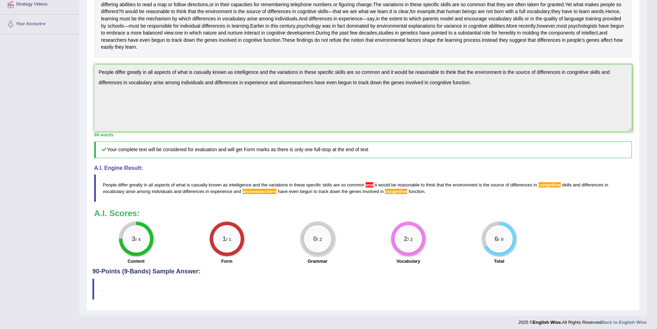
scroll to position [163, 0]
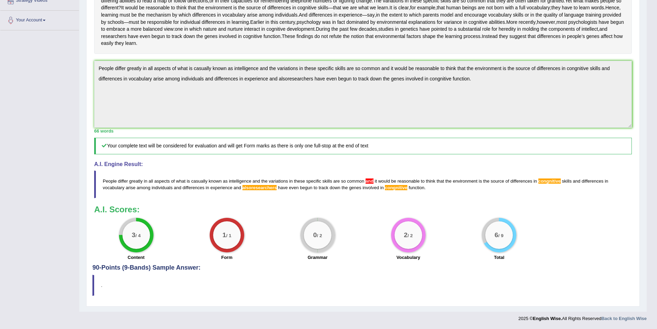
click at [121, 292] on blockquote "." at bounding box center [362, 285] width 541 height 21
click at [123, 270] on h4 "90-Points (9-Bands) Sample Answer:" at bounding box center [362, 109] width 541 height 323
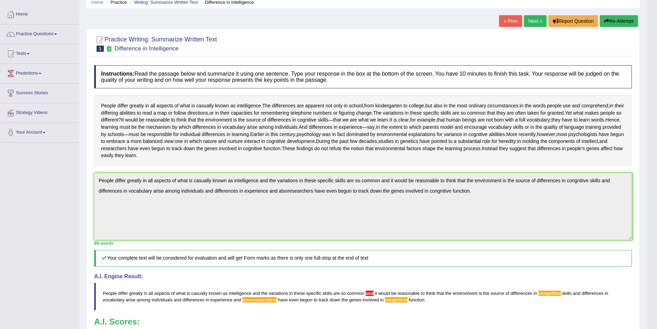
scroll to position [0, 0]
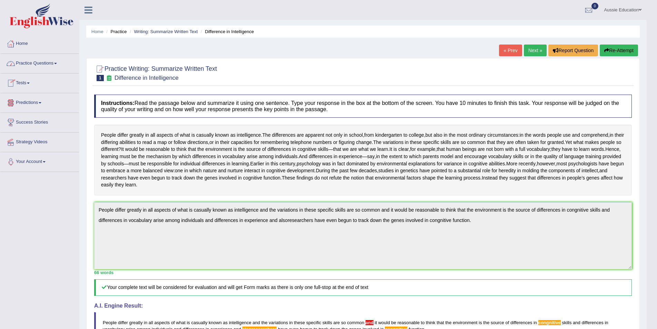
click at [36, 65] on link "Practice Questions" at bounding box center [39, 62] width 79 height 17
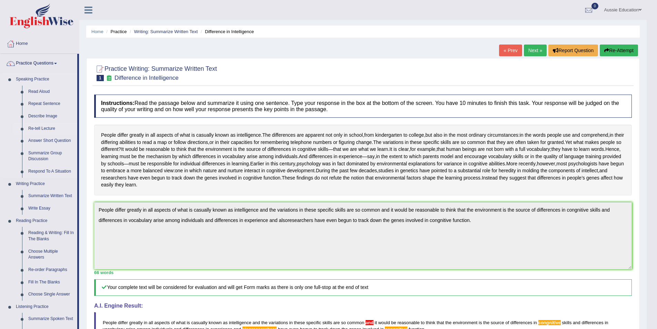
click at [35, 126] on link "Re-tell Lecture" at bounding box center [51, 129] width 52 height 12
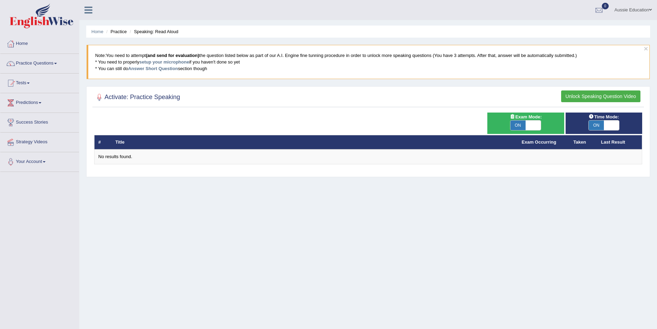
click at [591, 94] on button "Unlock Speaking Question Video" at bounding box center [600, 96] width 79 height 12
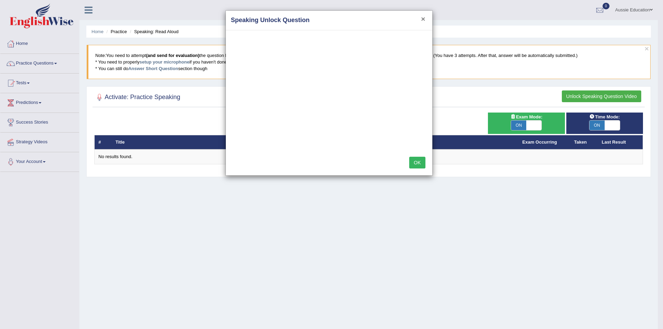
click at [421, 19] on button "×" at bounding box center [423, 18] width 4 height 7
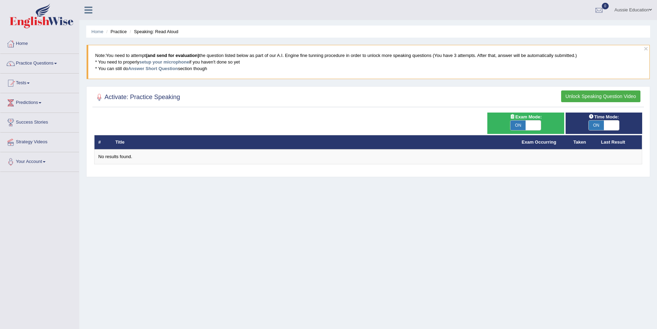
click at [156, 30] on li "Speaking: Read Aloud" at bounding box center [153, 31] width 50 height 7
click at [31, 104] on link "Predictions" at bounding box center [39, 101] width 79 height 17
click at [33, 61] on link "Practice Questions" at bounding box center [39, 62] width 79 height 17
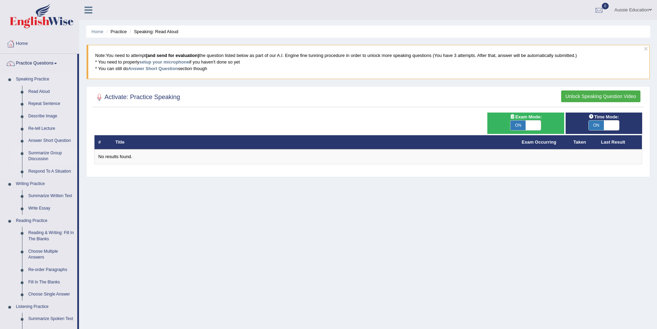
click at [42, 152] on link "Summarize Group Discussion" at bounding box center [51, 156] width 52 height 18
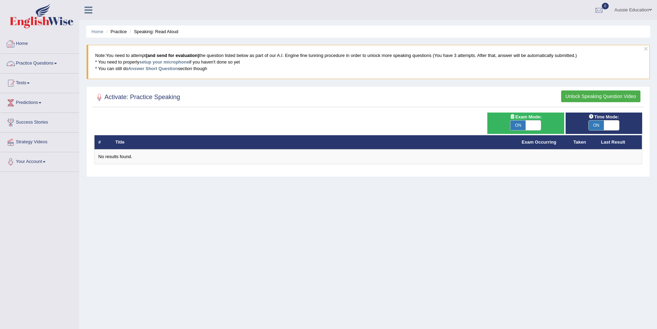
click at [30, 65] on link "Practice Questions" at bounding box center [39, 62] width 79 height 17
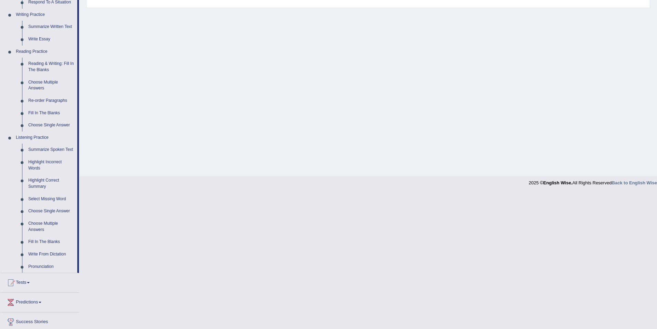
scroll to position [212, 0]
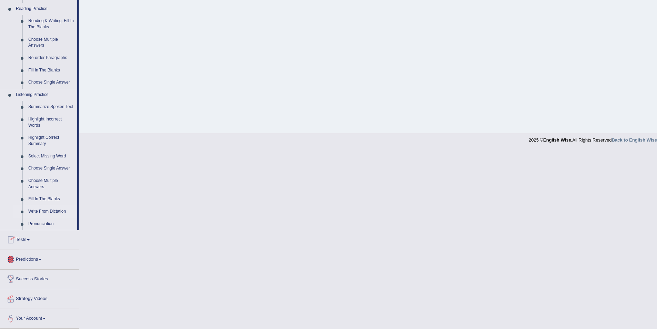
click at [43, 211] on link "Write From Dictation" at bounding box center [51, 211] width 52 height 12
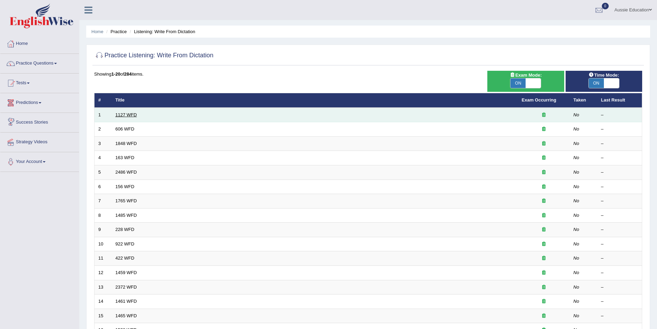
click at [123, 115] on link "1127 WFD" at bounding box center [126, 114] width 21 height 5
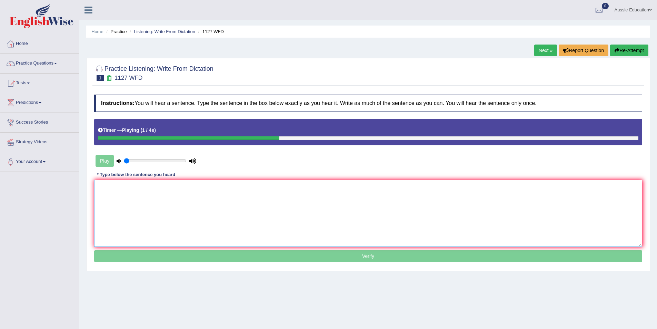
click at [139, 195] on textarea at bounding box center [368, 213] width 548 height 67
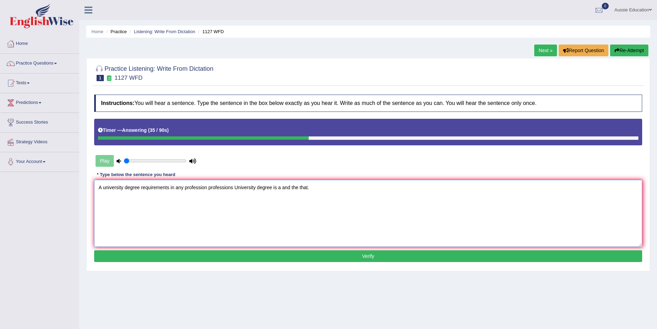
type textarea "A university degree requirements in any profession professions University degre…"
click at [347, 256] on button "Verify" at bounding box center [368, 256] width 548 height 12
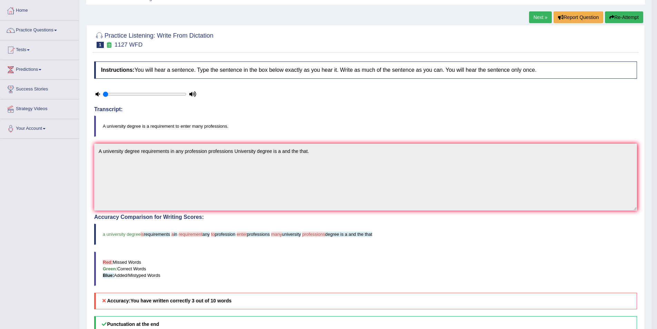
scroll to position [35, 0]
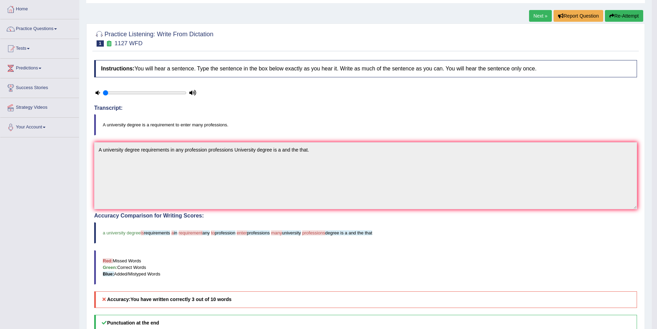
click at [97, 91] on icon at bounding box center [98, 92] width 4 height 4
drag, startPoint x: 126, startPoint y: 93, endPoint x: 96, endPoint y: 104, distance: 31.3
click at [103, 96] on input "range" at bounding box center [145, 93] width 84 height 6
click at [190, 91] on icon at bounding box center [192, 92] width 7 height 4
click at [98, 95] on icon at bounding box center [98, 92] width 4 height 4
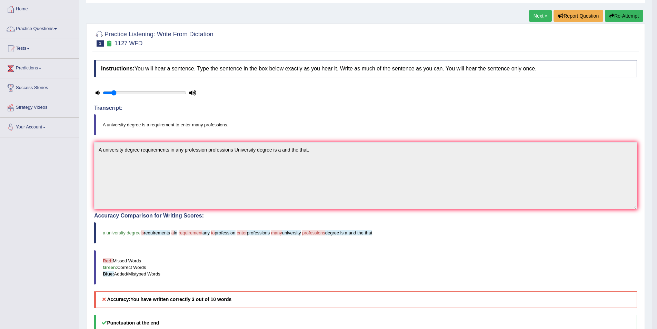
drag, startPoint x: 107, startPoint y: 91, endPoint x: 113, endPoint y: 92, distance: 6.6
type input "0.15"
click at [113, 92] on input "range" at bounding box center [145, 93] width 84 height 6
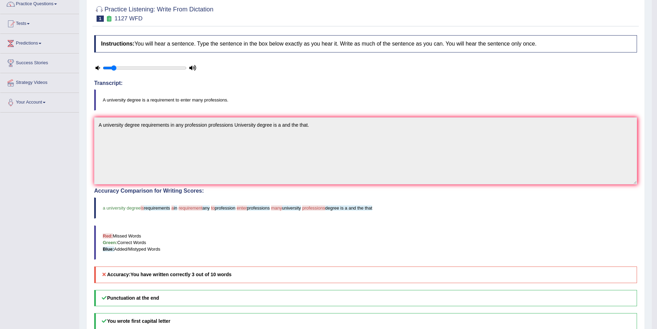
scroll to position [0, 0]
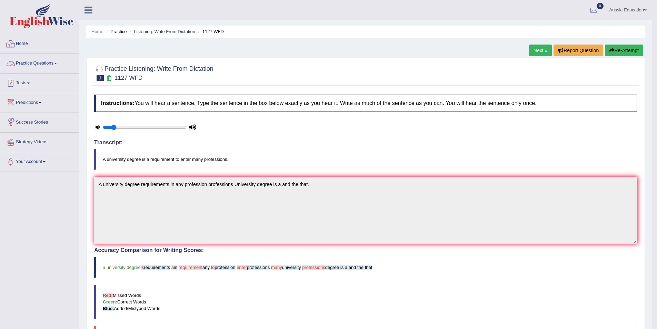
click at [24, 67] on link "Practice Questions" at bounding box center [39, 62] width 79 height 17
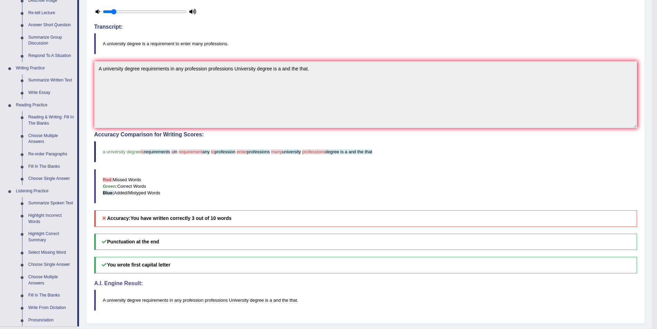
scroll to position [207, 0]
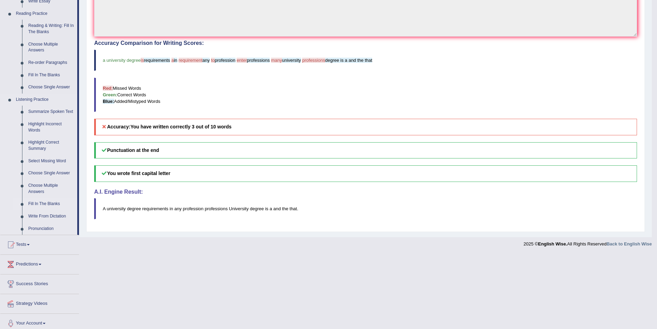
click at [50, 202] on link "Fill In The Blanks" at bounding box center [51, 204] width 52 height 12
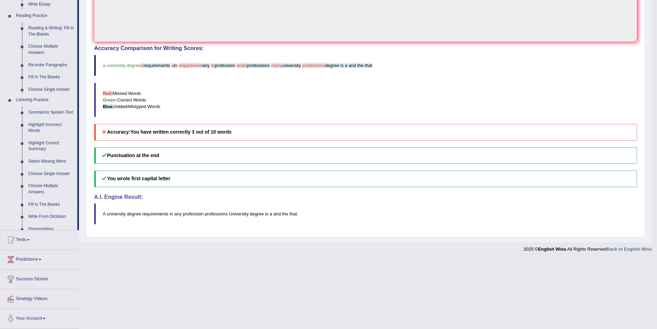
scroll to position [133, 0]
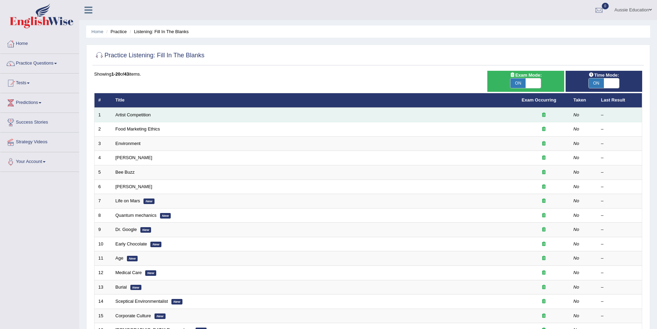
drag, startPoint x: 0, startPoint y: 0, endPoint x: 135, endPoint y: 117, distance: 178.8
click at [135, 117] on td "Artist Competition" at bounding box center [315, 115] width 407 height 14
click at [135, 115] on link "Artist Competition" at bounding box center [134, 114] width 36 height 5
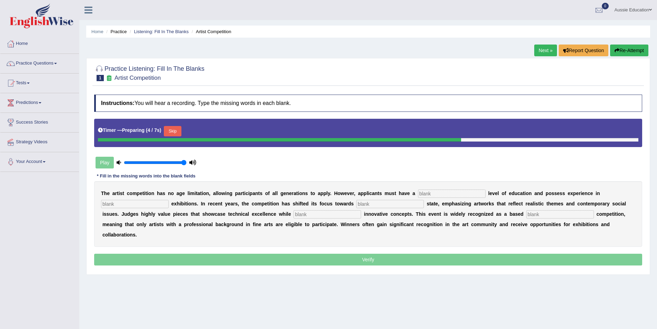
drag, startPoint x: 134, startPoint y: 163, endPoint x: 184, endPoint y: 163, distance: 49.3
type input "1"
click at [184, 163] on input "range" at bounding box center [155, 163] width 63 height 6
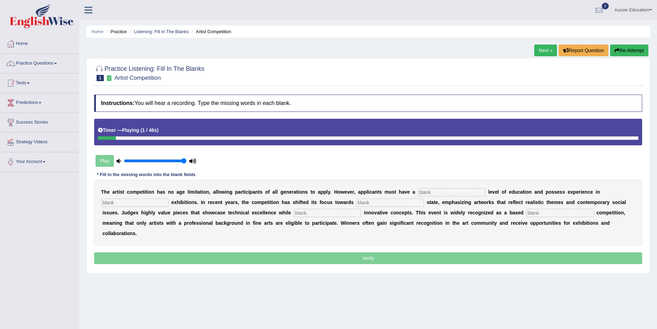
click at [422, 190] on input "text" at bounding box center [452, 192] width 68 height 8
type input "graduate"
click at [115, 203] on input "text" at bounding box center [135, 202] width 68 height 8
type input "cultural"
click at [367, 201] on input "text" at bounding box center [390, 202] width 68 height 8
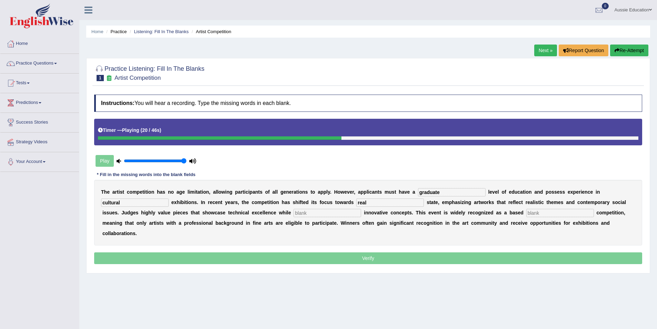
type input "real"
click at [331, 213] on input "text" at bounding box center [328, 213] width 68 height 8
type input "incorporating"
click at [550, 213] on input "text" at bounding box center [561, 213] width 68 height 8
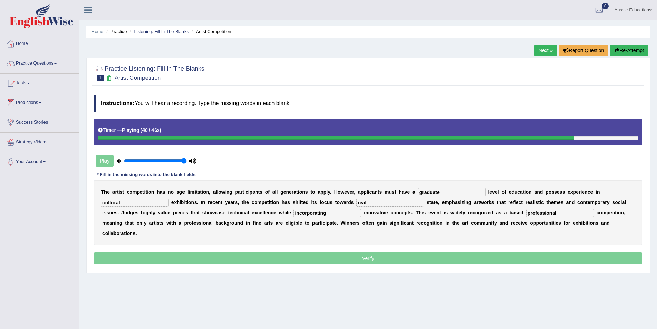
type input "professional"
click at [394, 263] on p "Verify" at bounding box center [368, 258] width 548 height 12
click at [454, 190] on input "graduate" at bounding box center [452, 192] width 68 height 8
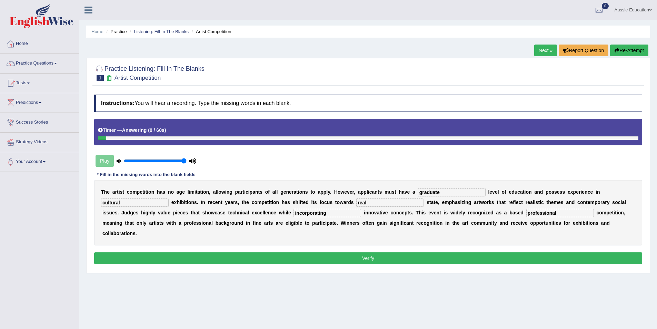
click at [262, 255] on button "Verify" at bounding box center [368, 258] width 548 height 12
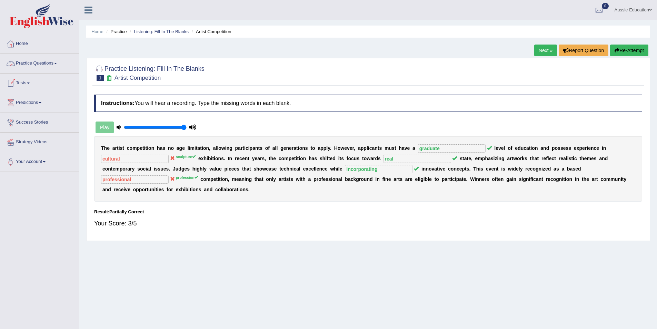
click at [38, 64] on link "Practice Questions" at bounding box center [39, 62] width 79 height 17
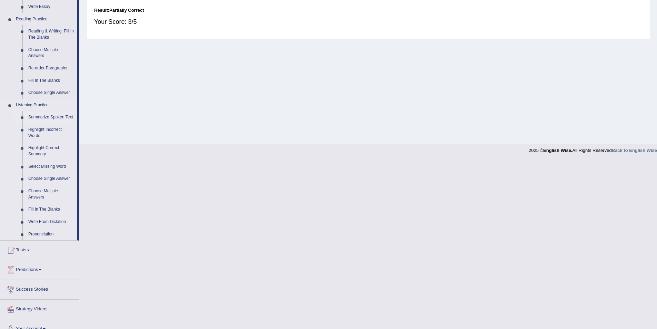
scroll to position [207, 0]
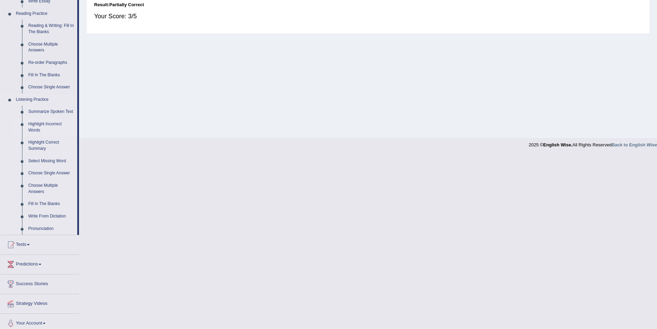
click at [40, 128] on link "Highlight Incorrect Words" at bounding box center [51, 127] width 52 height 18
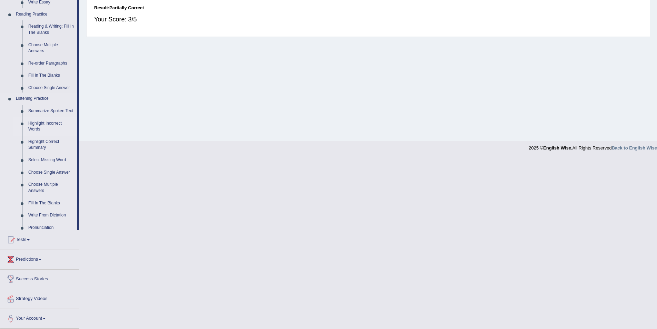
scroll to position [33, 0]
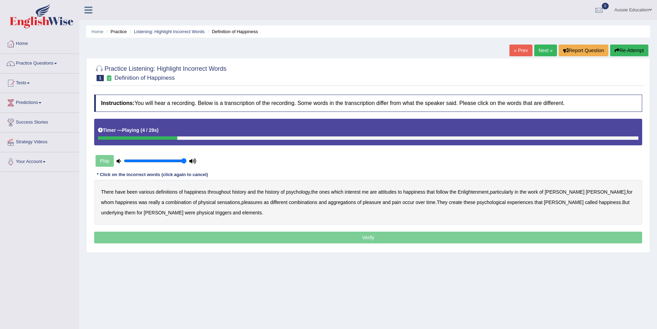
click at [305, 193] on b "psychology" at bounding box center [298, 192] width 24 height 6
click at [396, 192] on b "attitudes" at bounding box center [388, 192] width 18 height 6
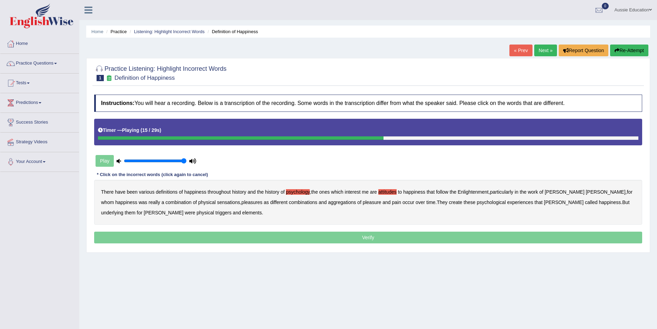
click at [217, 203] on b "sensations" at bounding box center [228, 202] width 23 height 6
click at [449, 203] on b "create" at bounding box center [455, 202] width 13 height 6
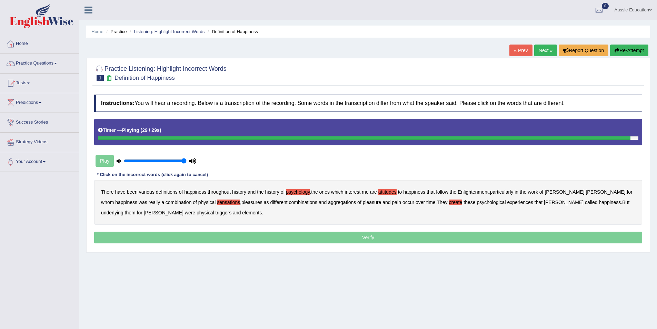
click at [242, 215] on b "elements" at bounding box center [252, 213] width 20 height 6
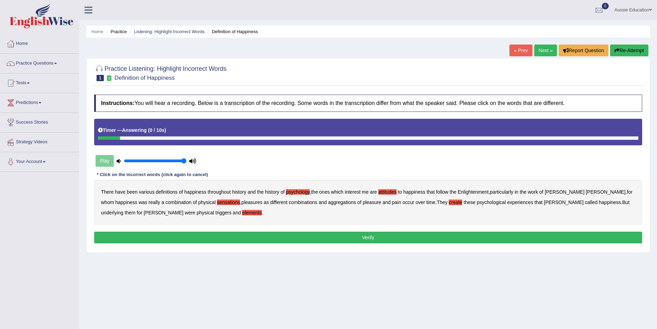
click at [198, 237] on button "Verify" at bounding box center [368, 238] width 548 height 12
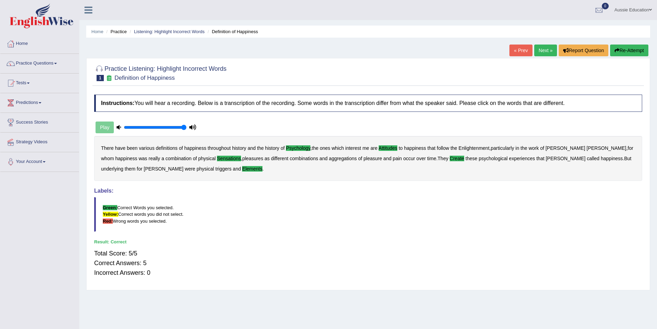
scroll to position [33, 0]
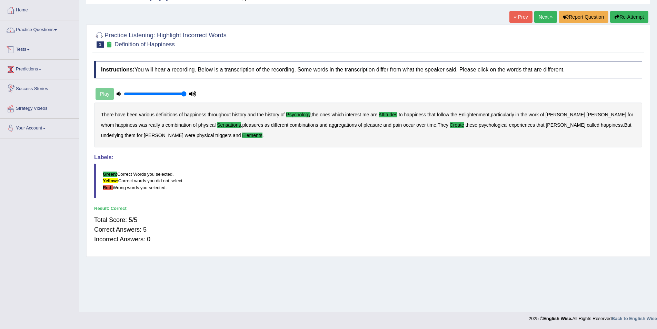
click at [23, 25] on link "Practice Questions" at bounding box center [39, 28] width 79 height 17
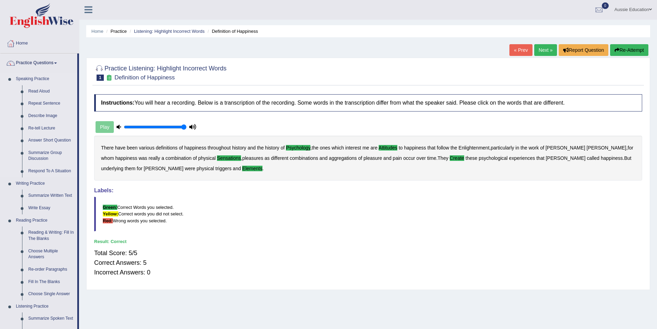
scroll to position [0, 0]
